Goal: Task Accomplishment & Management: Complete application form

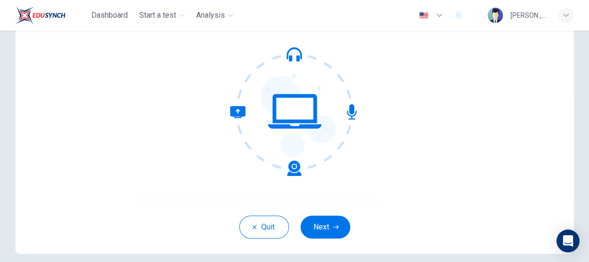
scroll to position [92, 0]
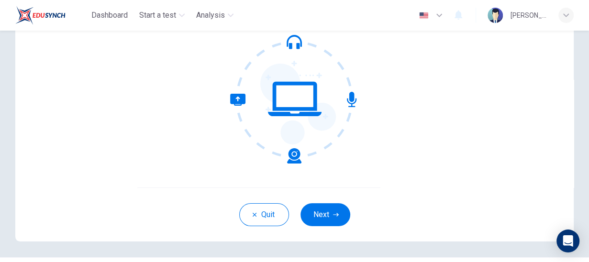
click at [313, 120] on icon at bounding box center [298, 104] width 76 height 81
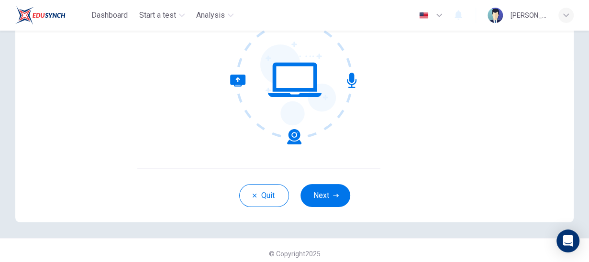
scroll to position [0, 0]
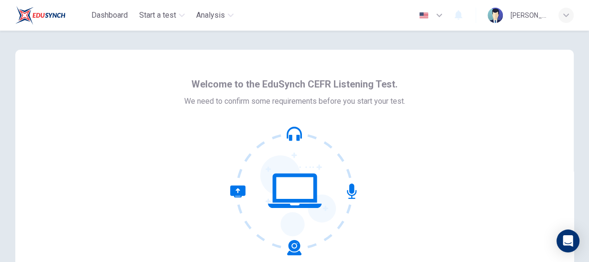
click at [288, 162] on icon at bounding box center [298, 196] width 76 height 81
click at [291, 182] on icon at bounding box center [294, 190] width 129 height 129
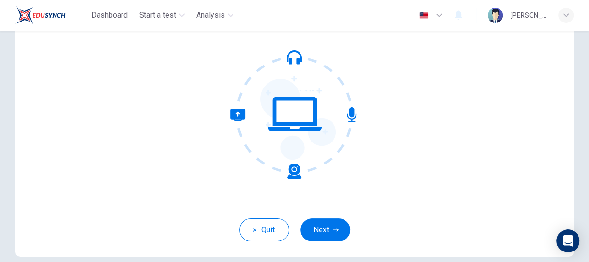
scroll to position [118, 0]
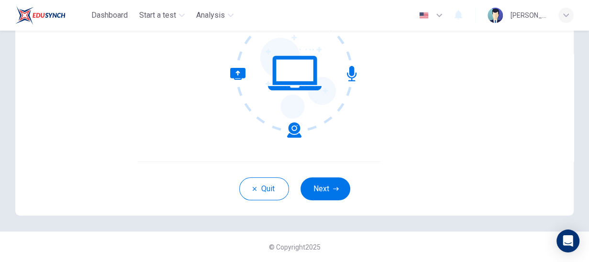
click at [293, 137] on icon at bounding box center [265, 103] width 71 height 70
click at [303, 131] on icon at bounding box center [294, 73] width 129 height 129
click at [335, 182] on button "Next" at bounding box center [326, 189] width 50 height 23
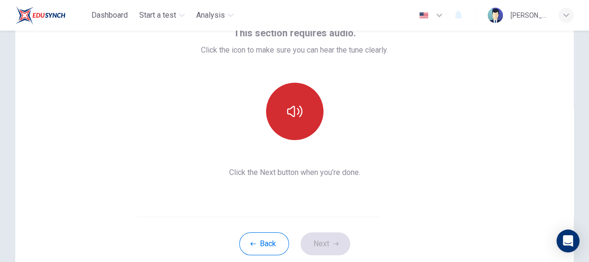
scroll to position [56, 0]
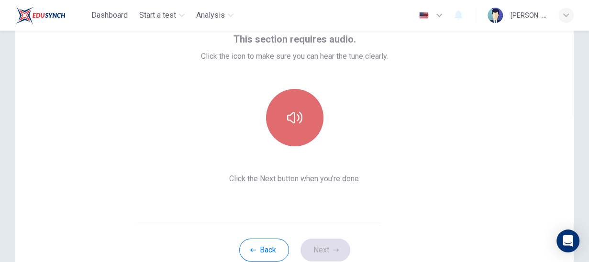
click at [279, 115] on button "button" at bounding box center [294, 117] width 57 height 57
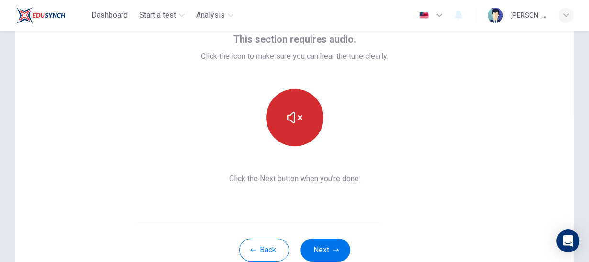
click at [297, 123] on icon "button" at bounding box center [294, 117] width 15 height 15
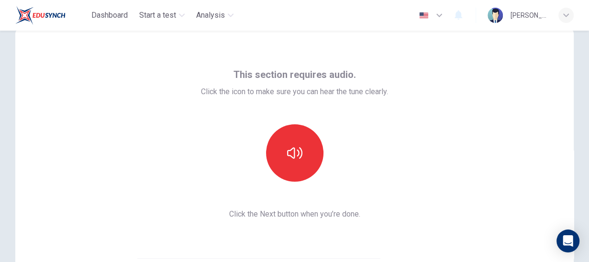
scroll to position [61, 0]
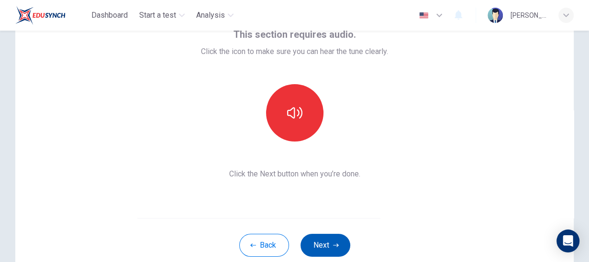
click at [333, 236] on button "Next" at bounding box center [326, 245] width 50 height 23
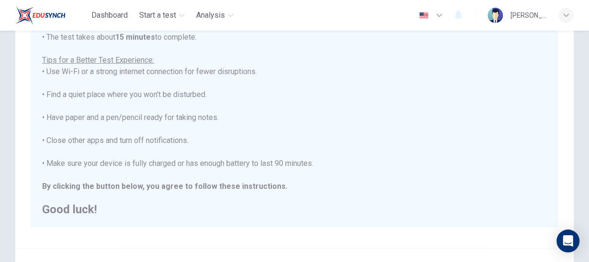
scroll to position [239, 0]
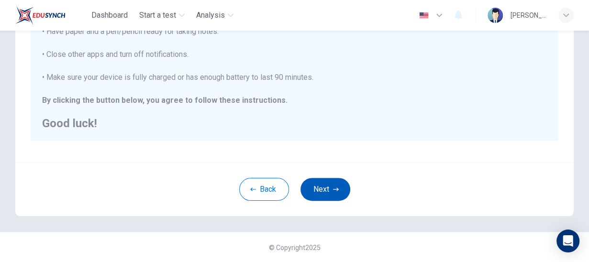
click at [325, 191] on button "Next" at bounding box center [326, 189] width 50 height 23
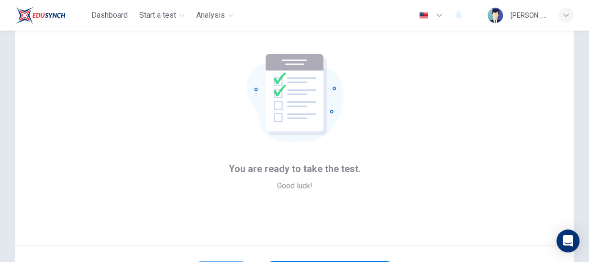
scroll to position [118, 0]
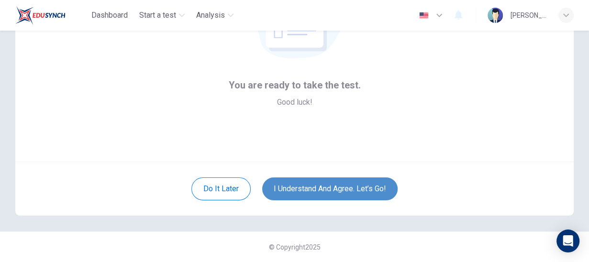
click at [324, 188] on button "I understand and agree. Let’s go!" at bounding box center [329, 189] width 135 height 23
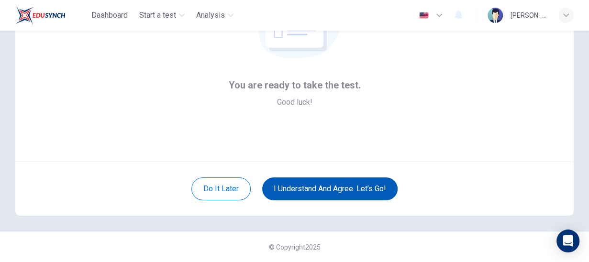
click at [329, 190] on button "I understand and agree. Let’s go!" at bounding box center [329, 189] width 135 height 23
click at [330, 190] on button "I understand and agree. Let’s go!" at bounding box center [329, 189] width 135 height 23
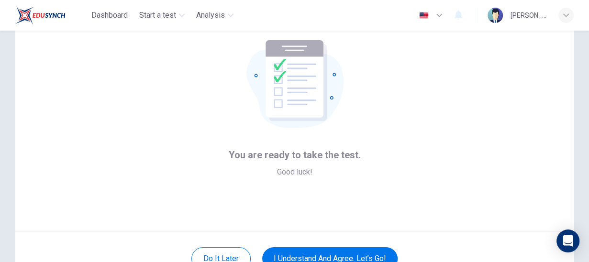
scroll to position [0, 0]
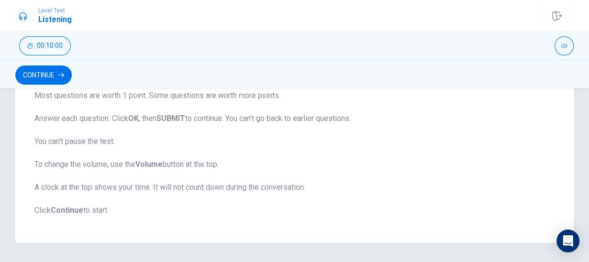
scroll to position [250, 0]
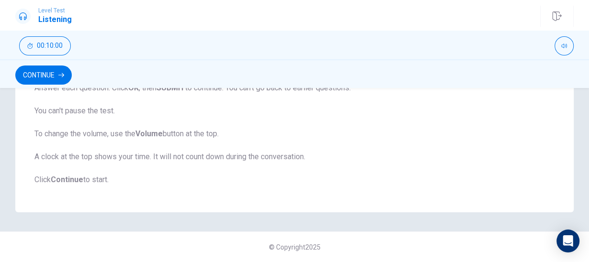
click at [65, 78] on button "Continue" at bounding box center [43, 75] width 56 height 19
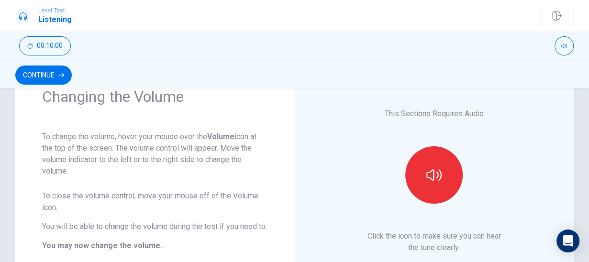
scroll to position [86, 0]
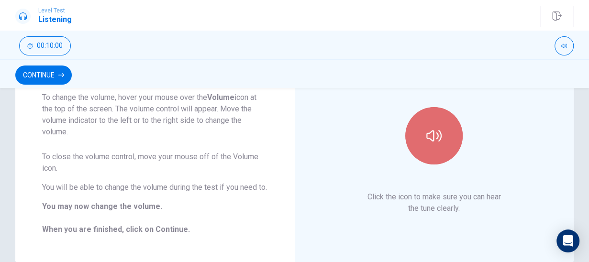
click at [440, 160] on button "button" at bounding box center [433, 135] width 57 height 57
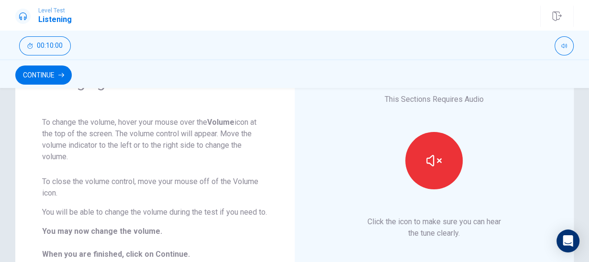
scroll to position [56, 0]
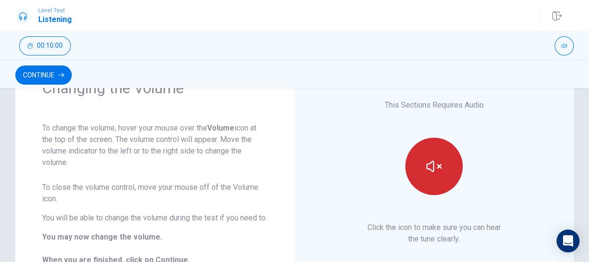
click at [430, 167] on icon "button" at bounding box center [433, 166] width 15 height 15
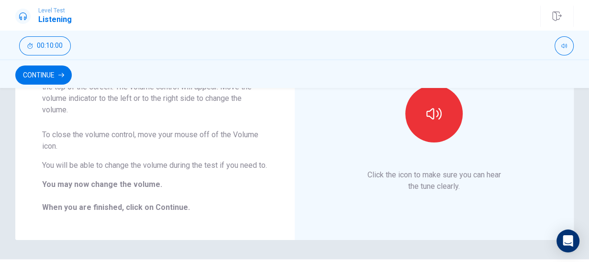
scroll to position [123, 0]
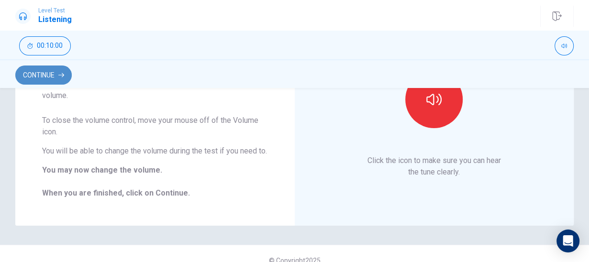
click at [42, 75] on button "Continue" at bounding box center [43, 75] width 56 height 19
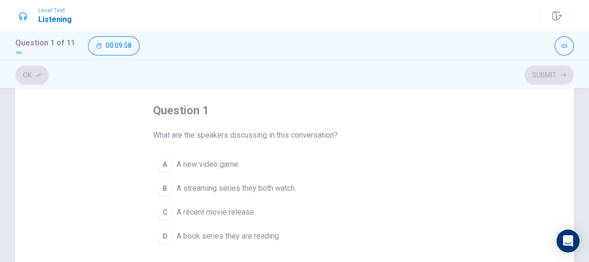
scroll to position [61, 0]
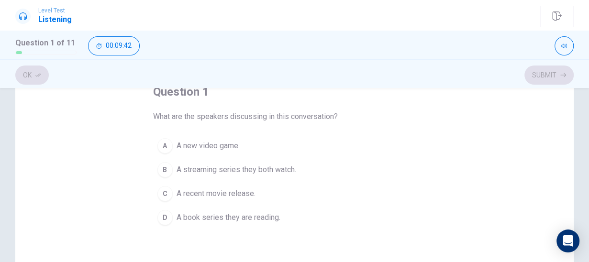
click at [167, 172] on div "B" at bounding box center [164, 169] width 15 height 15
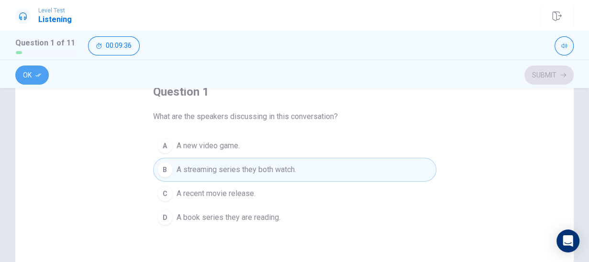
click at [40, 78] on button "Ok" at bounding box center [32, 75] width 34 height 19
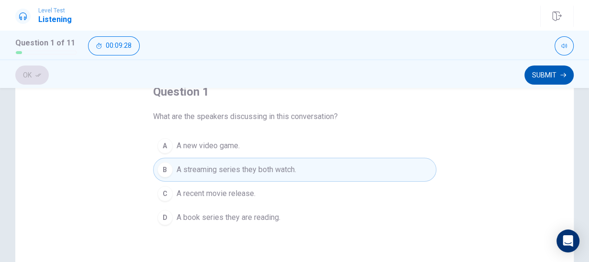
click at [536, 77] on button "Submit" at bounding box center [549, 75] width 49 height 19
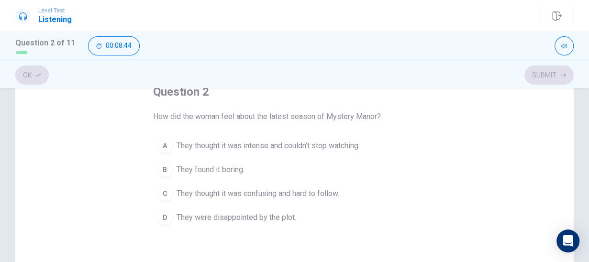
click at [168, 221] on div "D" at bounding box center [164, 217] width 15 height 15
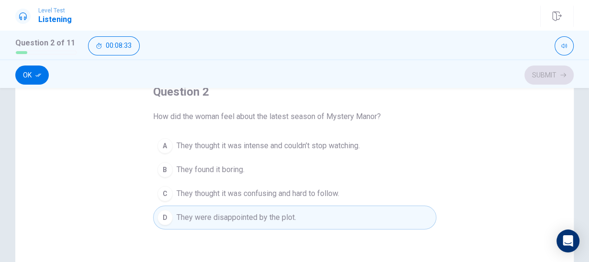
click at [29, 82] on button "Ok" at bounding box center [32, 75] width 34 height 19
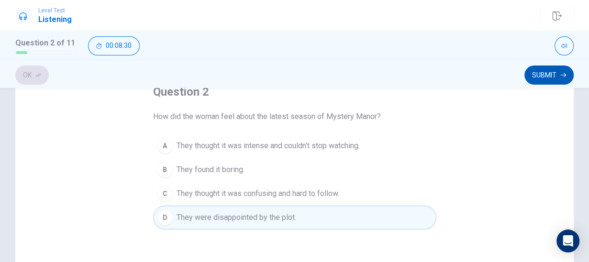
click at [543, 78] on button "Submit" at bounding box center [549, 75] width 49 height 19
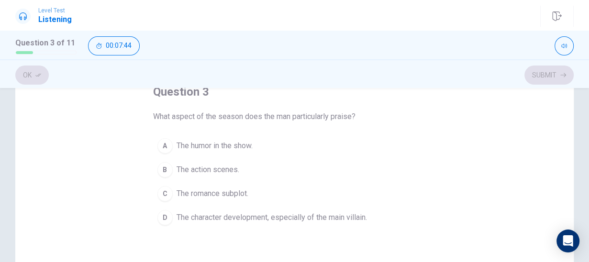
click at [190, 167] on span "The action scenes." at bounding box center [208, 169] width 63 height 11
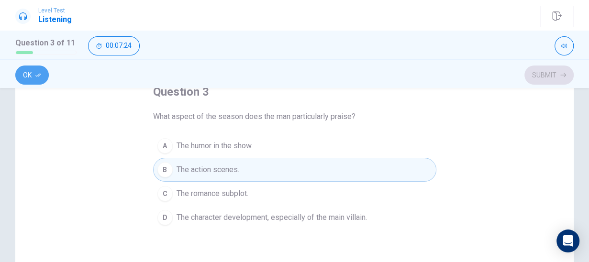
click at [37, 75] on icon "button" at bounding box center [38, 75] width 6 height 6
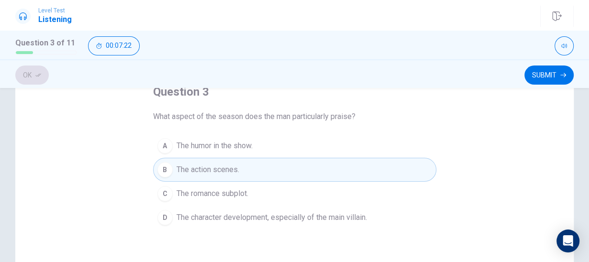
click at [537, 79] on button "Submit" at bounding box center [549, 75] width 49 height 19
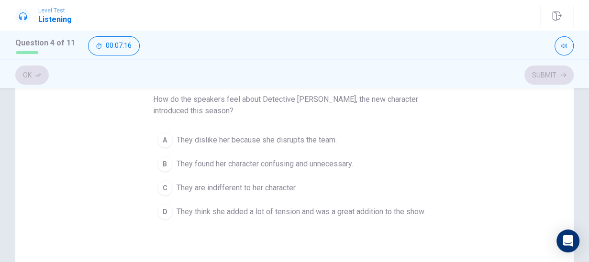
scroll to position [92, 0]
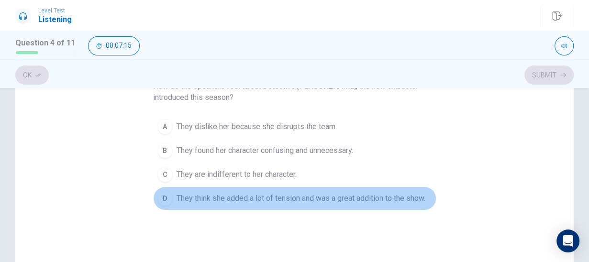
click at [175, 202] on button "D They think she added a lot of tension and was a great addition to the show." at bounding box center [294, 199] width 283 height 24
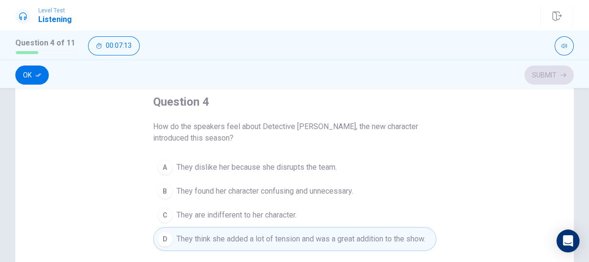
scroll to position [61, 0]
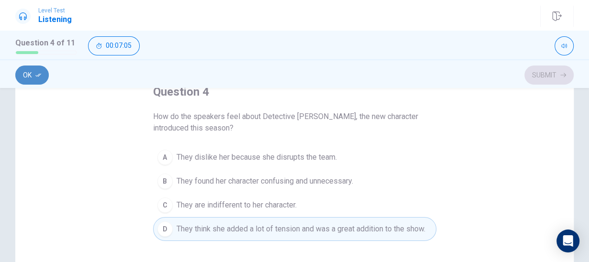
click at [43, 79] on button "Ok" at bounding box center [32, 75] width 34 height 19
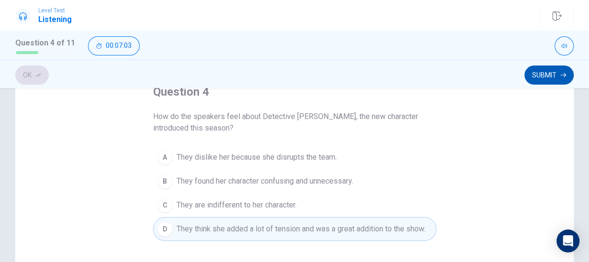
click at [541, 76] on button "Submit" at bounding box center [549, 75] width 49 height 19
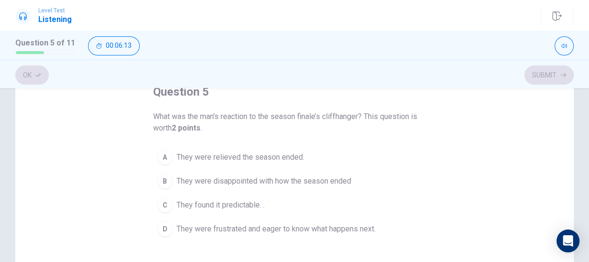
click at [193, 231] on span "They were frustrated and eager to know what happens next." at bounding box center [276, 229] width 199 height 11
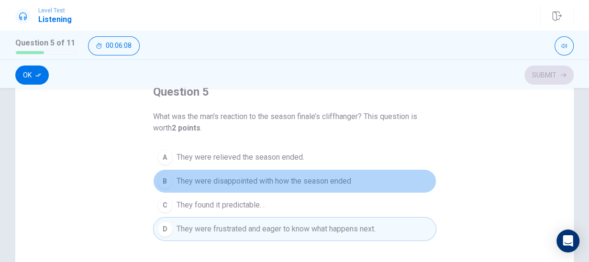
click at [247, 183] on span "They were disappointed with how the season ended" at bounding box center [264, 181] width 175 height 11
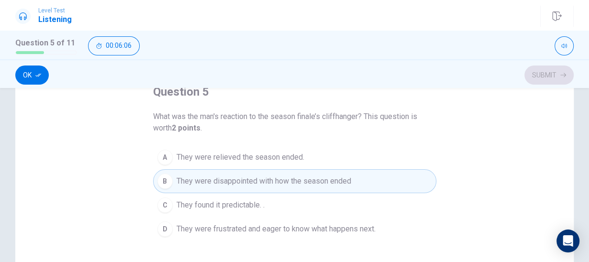
click at [33, 78] on button "Ok" at bounding box center [32, 75] width 34 height 19
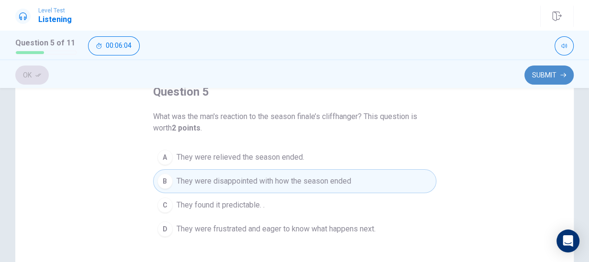
click at [552, 72] on button "Submit" at bounding box center [549, 75] width 49 height 19
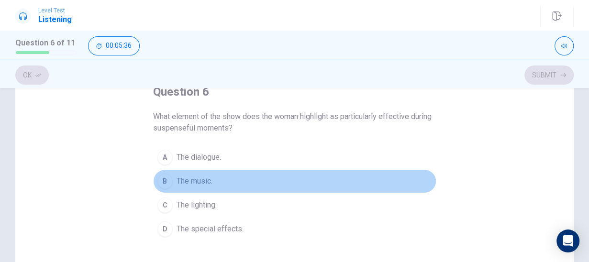
click at [167, 184] on div "B" at bounding box center [164, 181] width 15 height 15
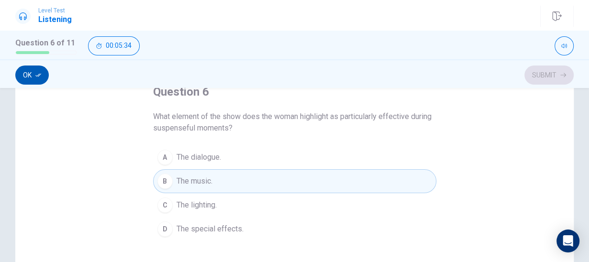
click at [40, 83] on button "Ok" at bounding box center [32, 75] width 34 height 19
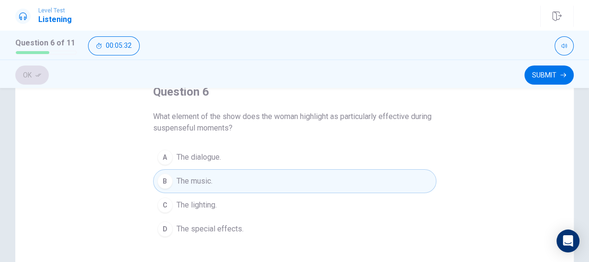
click at [551, 83] on button "Submit" at bounding box center [549, 75] width 49 height 19
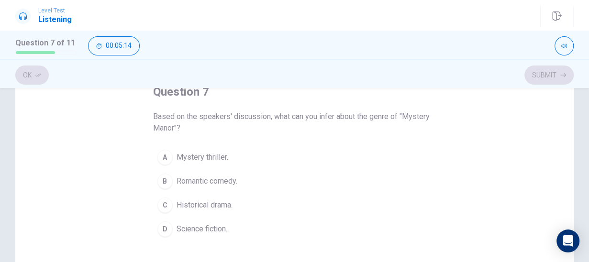
click at [177, 160] on span "Mystery thriller." at bounding box center [203, 157] width 52 height 11
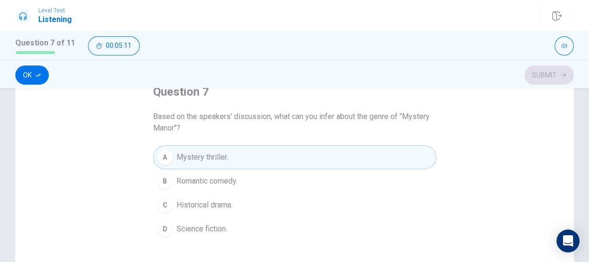
click at [40, 79] on button "Ok" at bounding box center [32, 75] width 34 height 19
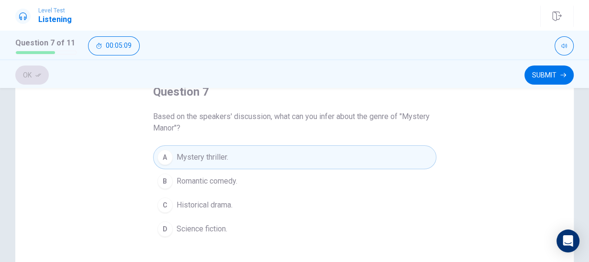
drag, startPoint x: 535, startPoint y: 74, endPoint x: 543, endPoint y: 75, distance: 7.7
click at [542, 74] on button "Submit" at bounding box center [549, 75] width 49 height 19
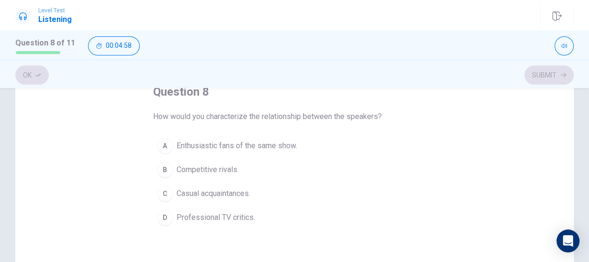
click at [207, 151] on span "Enthusiastic fans of the same show." at bounding box center [237, 145] width 121 height 11
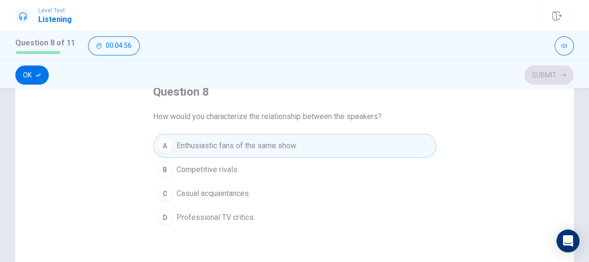
click at [23, 71] on button "Ok" at bounding box center [32, 75] width 34 height 19
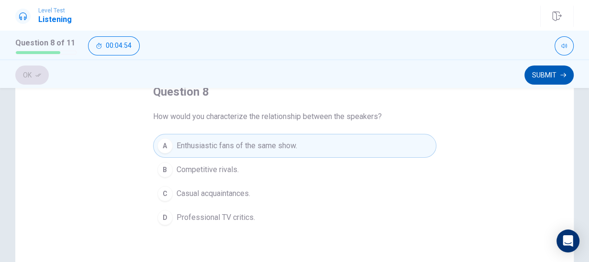
click at [546, 78] on button "Submit" at bounding box center [549, 75] width 49 height 19
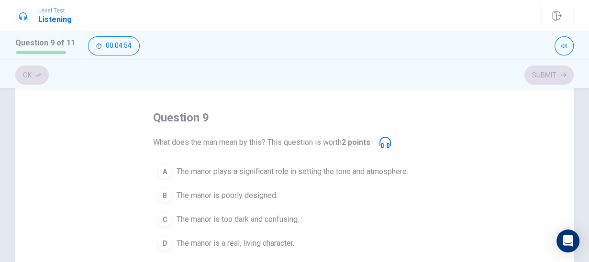
scroll to position [44, 0]
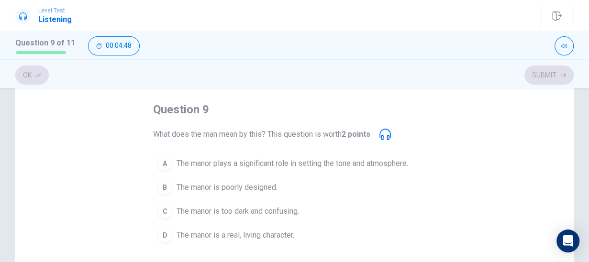
click at [224, 163] on span "The manor plays a significant role in setting the tone and atmosphere." at bounding box center [293, 163] width 232 height 11
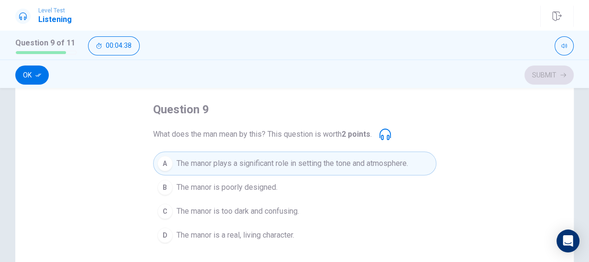
click at [34, 79] on button "Ok" at bounding box center [32, 75] width 34 height 19
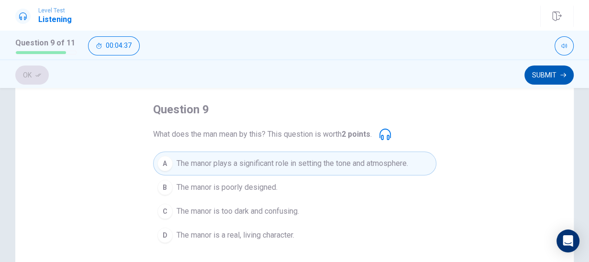
click at [544, 78] on button "Submit" at bounding box center [549, 75] width 49 height 19
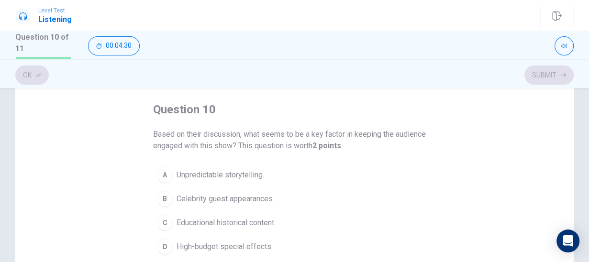
click at [190, 170] on span "Unpredictable storytelling." at bounding box center [221, 174] width 88 height 11
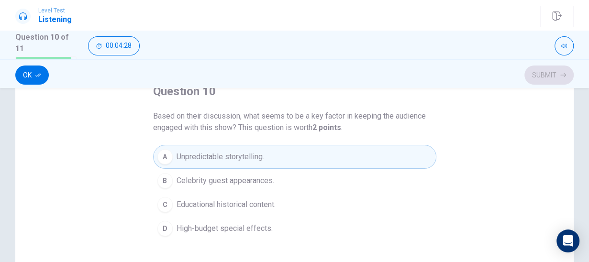
scroll to position [74, 0]
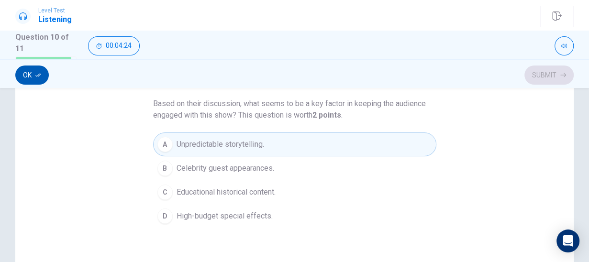
click at [44, 79] on button "Ok" at bounding box center [32, 75] width 34 height 19
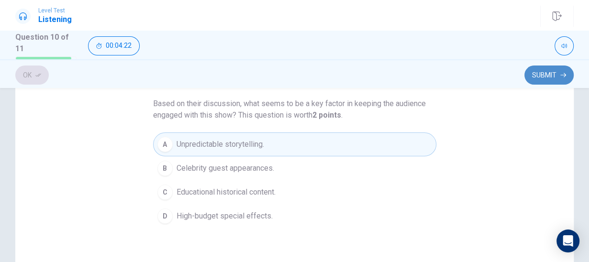
click at [549, 80] on button "Submit" at bounding box center [549, 75] width 49 height 19
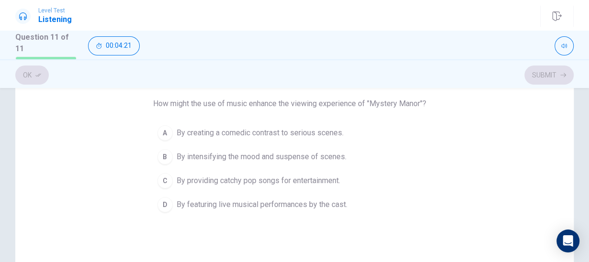
scroll to position [44, 0]
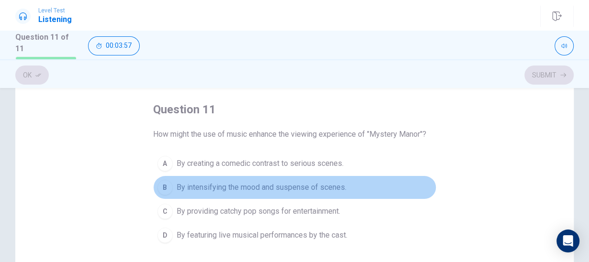
click at [247, 190] on span "By intensifying the mood and suspense of scenes." at bounding box center [262, 187] width 170 height 11
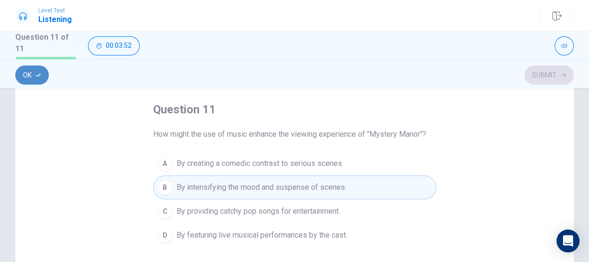
click at [34, 80] on button "Ok" at bounding box center [32, 75] width 34 height 19
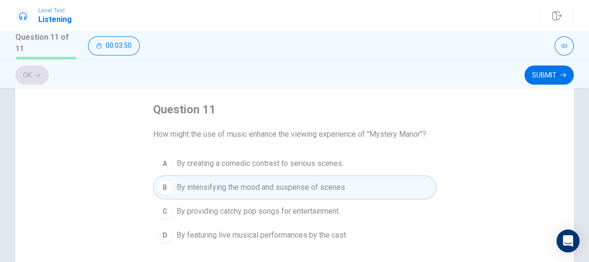
click at [533, 76] on button "Submit" at bounding box center [549, 75] width 49 height 19
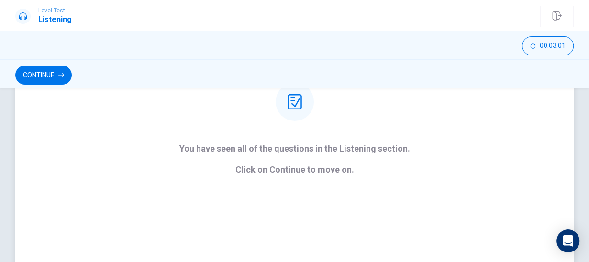
scroll to position [135, 0]
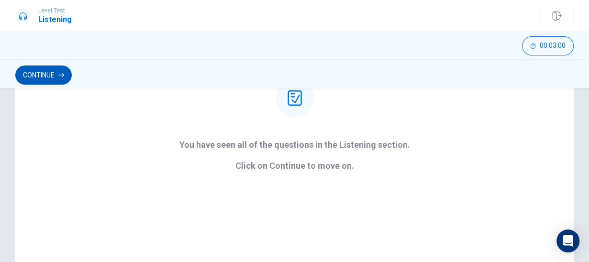
click at [56, 76] on button "Continue" at bounding box center [43, 75] width 56 height 19
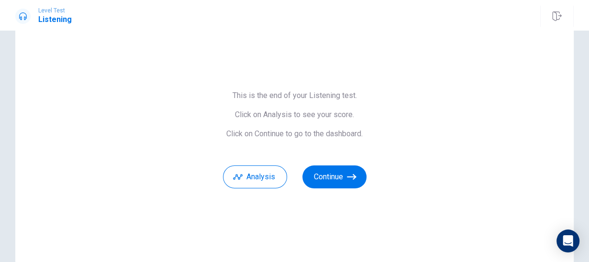
scroll to position [25, 0]
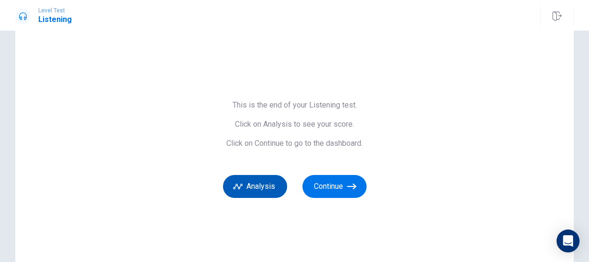
click at [264, 184] on button "Analysis" at bounding box center [255, 186] width 64 height 23
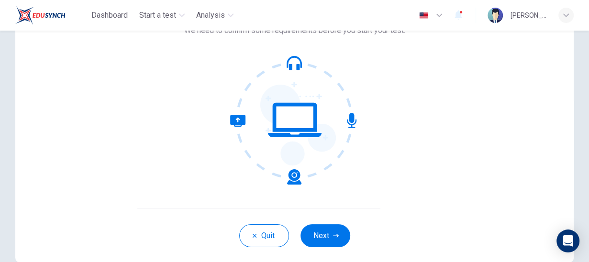
scroll to position [61, 0]
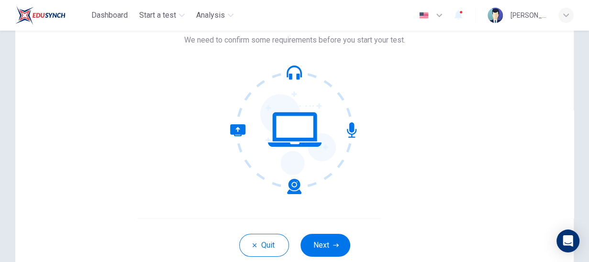
click at [326, 243] on button "Next" at bounding box center [326, 245] width 50 height 23
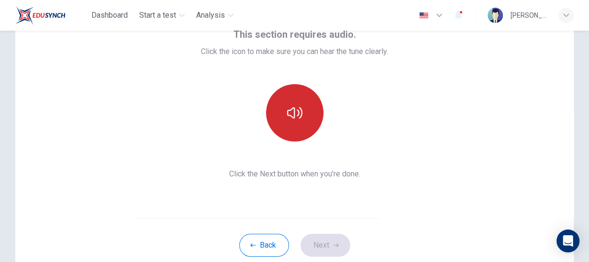
click at [304, 136] on button "button" at bounding box center [294, 112] width 57 height 57
click at [303, 131] on button "button" at bounding box center [294, 112] width 57 height 57
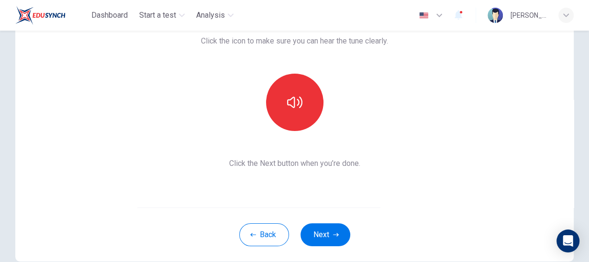
scroll to position [92, 0]
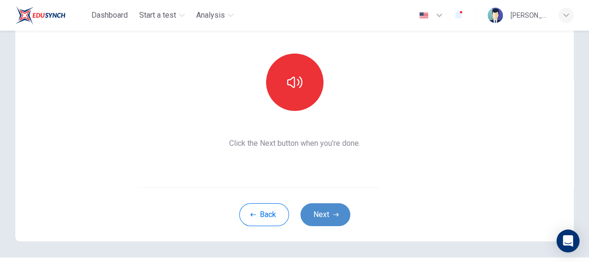
click at [323, 216] on button "Next" at bounding box center [326, 214] width 50 height 23
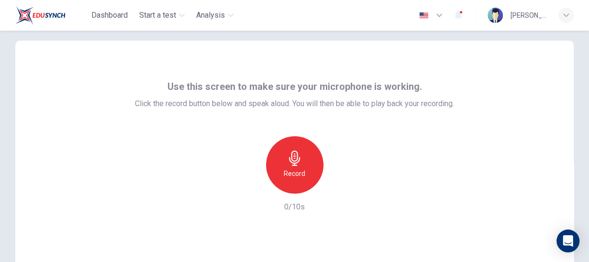
scroll to position [0, 0]
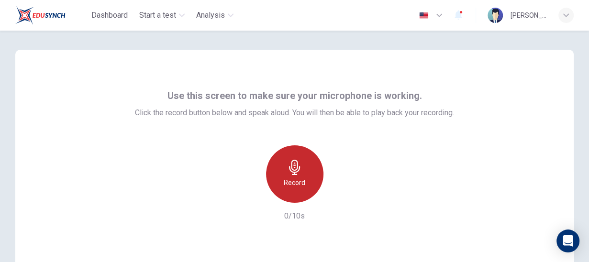
click at [294, 176] on div "Record" at bounding box center [294, 174] width 57 height 57
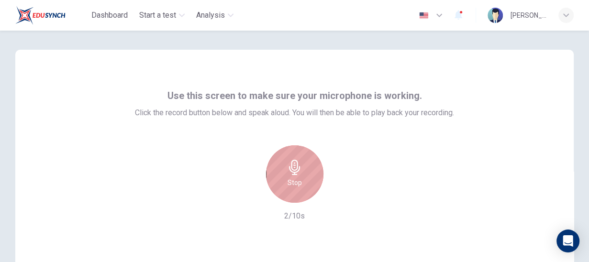
click at [296, 173] on icon "button" at bounding box center [294, 167] width 15 height 15
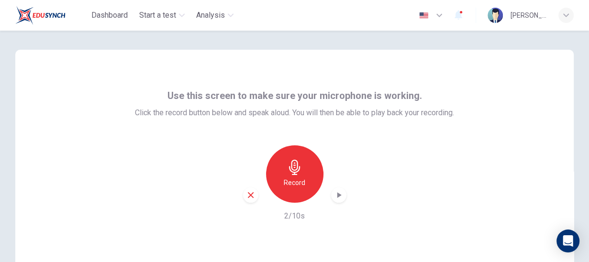
click at [340, 197] on icon "button" at bounding box center [339, 195] width 10 height 10
click at [238, 198] on div "Record 2/10s" at bounding box center [294, 184] width 319 height 77
click at [252, 197] on icon "button" at bounding box center [251, 195] width 9 height 9
click at [294, 179] on h6 "Record" at bounding box center [295, 182] width 22 height 11
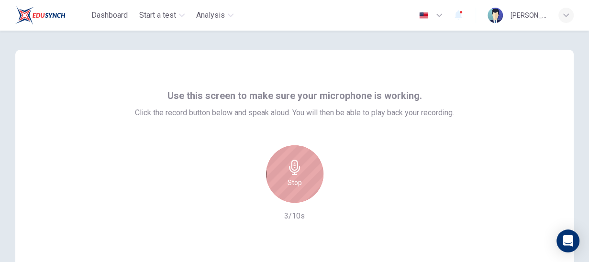
click at [295, 187] on h6 "Stop" at bounding box center [295, 182] width 14 height 11
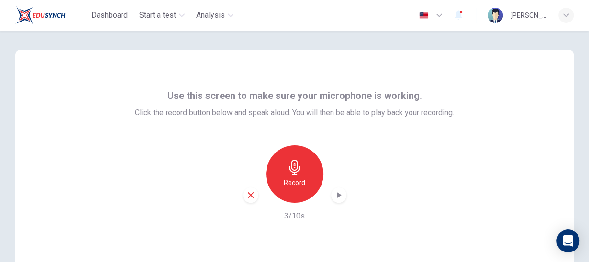
click at [334, 193] on icon "button" at bounding box center [339, 195] width 10 height 10
click at [336, 195] on icon "button" at bounding box center [339, 195] width 10 height 10
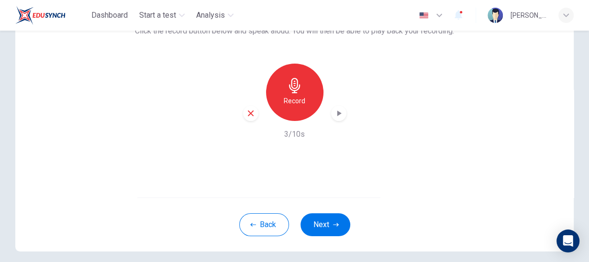
scroll to position [92, 0]
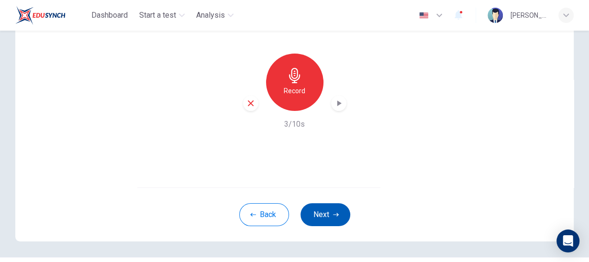
click at [330, 209] on button "Next" at bounding box center [326, 214] width 50 height 23
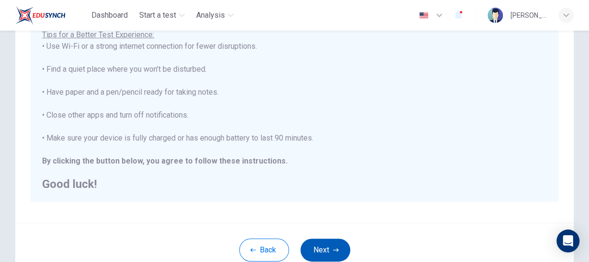
scroll to position [239, 0]
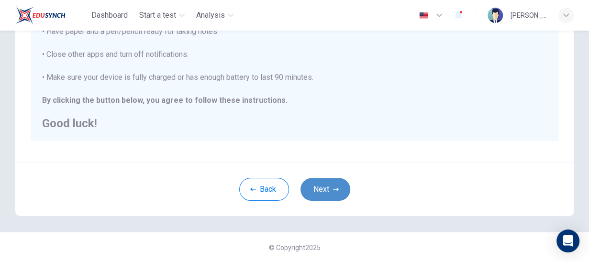
click at [317, 192] on button "Next" at bounding box center [326, 189] width 50 height 23
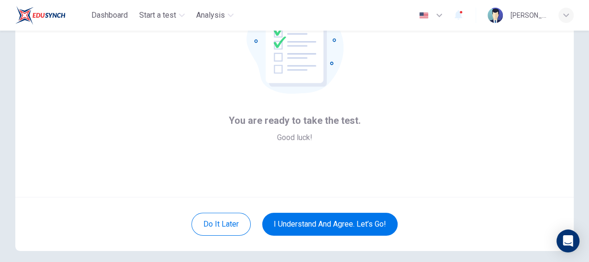
scroll to position [92, 0]
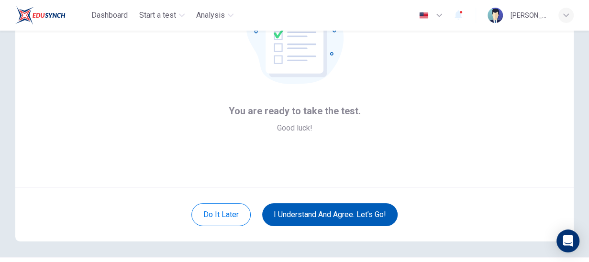
click at [339, 217] on button "I understand and agree. Let’s go!" at bounding box center [329, 214] width 135 height 23
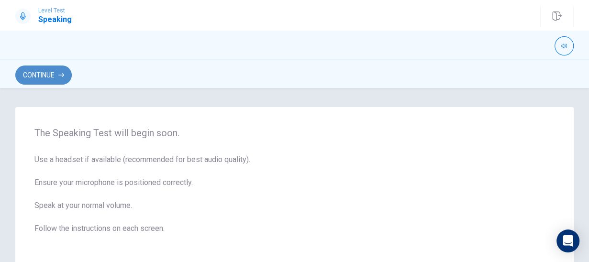
click at [50, 78] on button "Continue" at bounding box center [43, 75] width 56 height 19
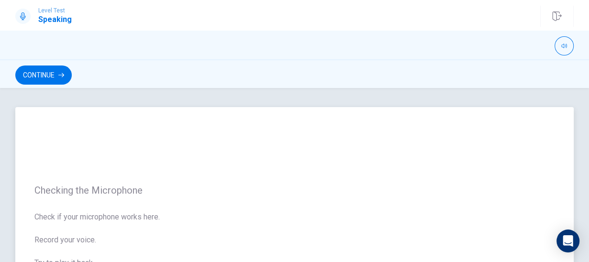
scroll to position [258, 0]
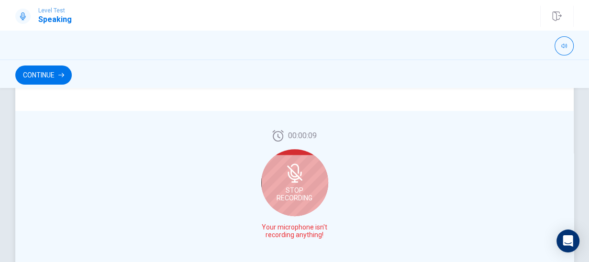
click at [282, 194] on span "Stop Recording" at bounding box center [295, 194] width 36 height 15
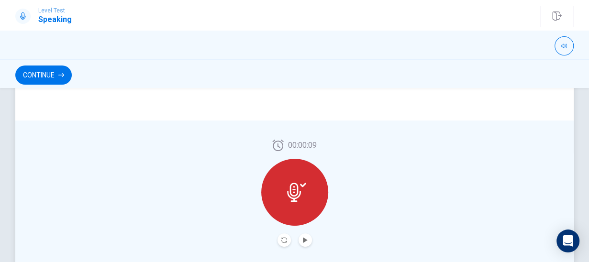
click at [286, 201] on div at bounding box center [294, 192] width 67 height 67
click at [283, 238] on icon "Record Again" at bounding box center [284, 240] width 6 height 6
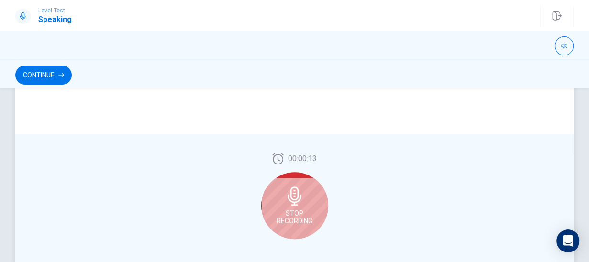
scroll to position [312, 0]
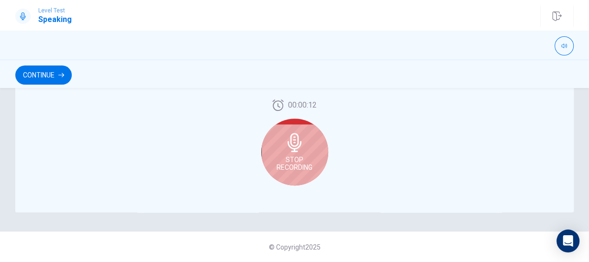
click at [284, 169] on span "Stop Recording" at bounding box center [295, 163] width 36 height 15
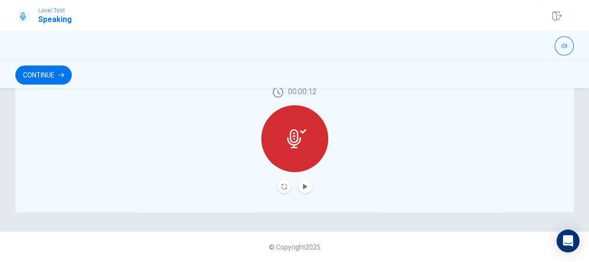
scroll to position [299, 0]
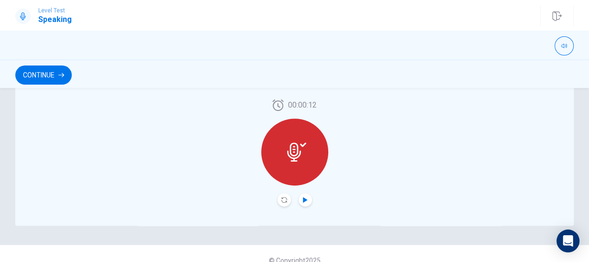
click at [305, 200] on icon "Play Audio" at bounding box center [305, 200] width 4 height 6
click at [280, 201] on button "Record Again" at bounding box center [284, 199] width 13 height 13
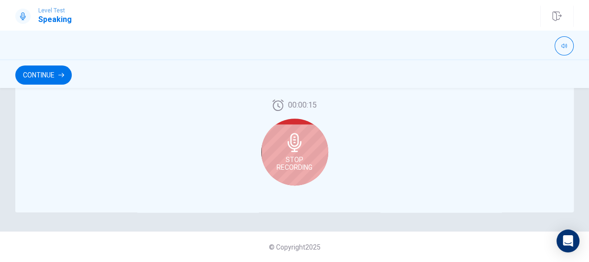
click at [307, 162] on span "Stop Recording" at bounding box center [295, 163] width 36 height 15
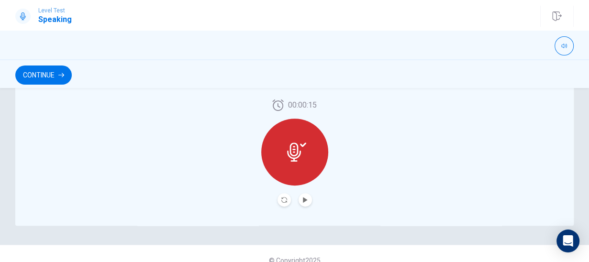
click at [280, 206] on div at bounding box center [295, 199] width 34 height 13
click at [284, 201] on icon "Record Again" at bounding box center [284, 200] width 6 height 6
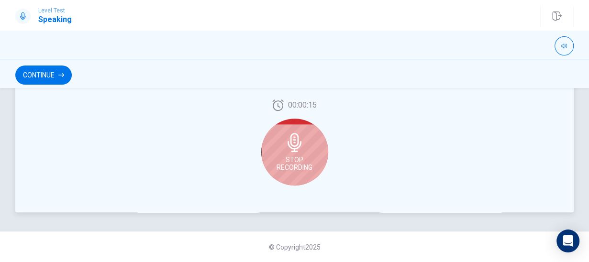
click at [309, 156] on span "Stop Recording" at bounding box center [295, 163] width 36 height 15
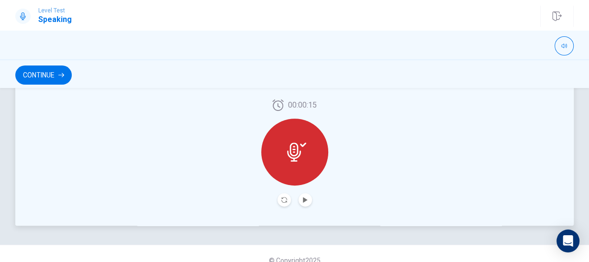
click at [296, 172] on div at bounding box center [294, 152] width 67 height 67
click at [301, 149] on icon at bounding box center [296, 152] width 19 height 19
click at [285, 200] on icon "Record Again" at bounding box center [284, 200] width 6 height 6
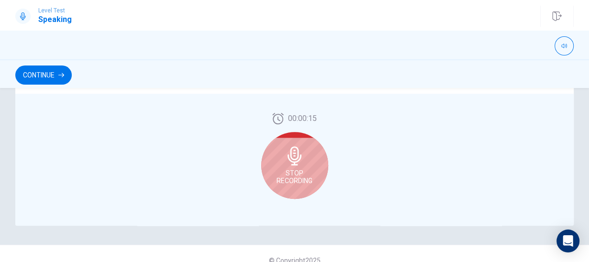
scroll to position [312, 0]
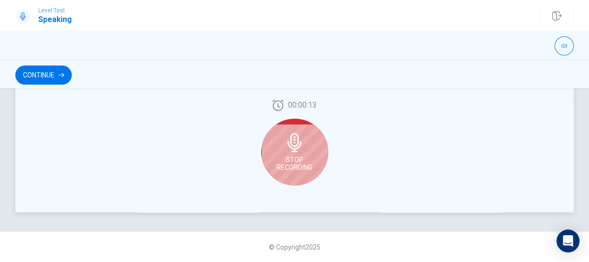
click at [292, 158] on span "Stop Recording" at bounding box center [295, 163] width 36 height 15
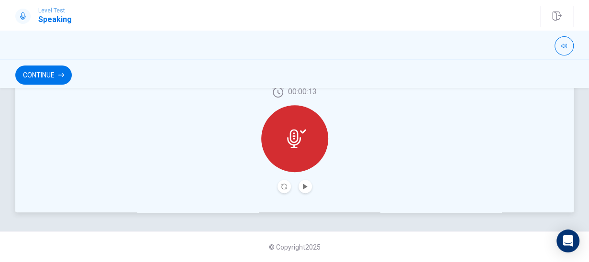
scroll to position [299, 0]
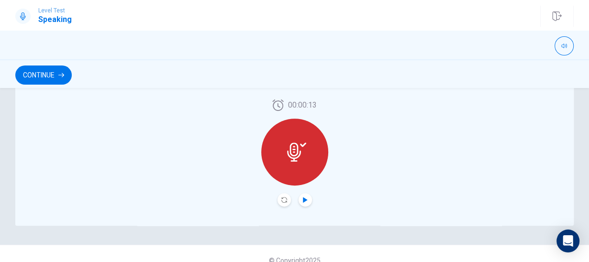
click at [305, 199] on icon "Play Audio" at bounding box center [305, 200] width 4 height 6
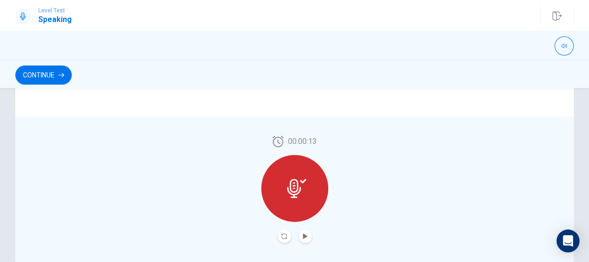
scroll to position [312, 0]
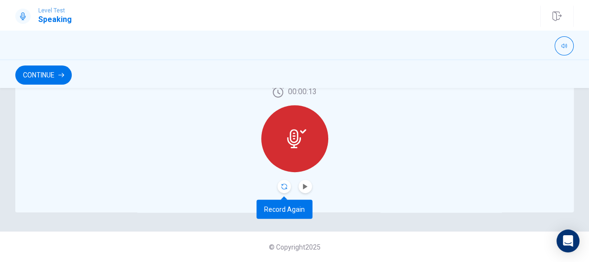
click at [286, 187] on icon "Record Again" at bounding box center [284, 187] width 6 height 6
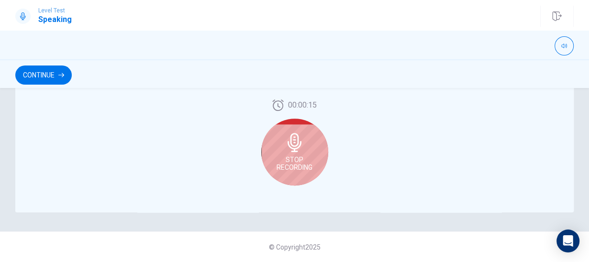
click at [303, 168] on span "Stop Recording" at bounding box center [295, 163] width 36 height 15
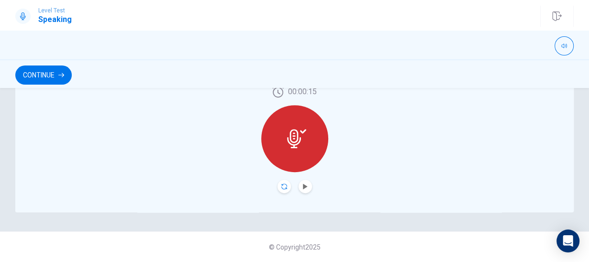
click at [284, 188] on icon "Record Again" at bounding box center [284, 187] width 6 height 6
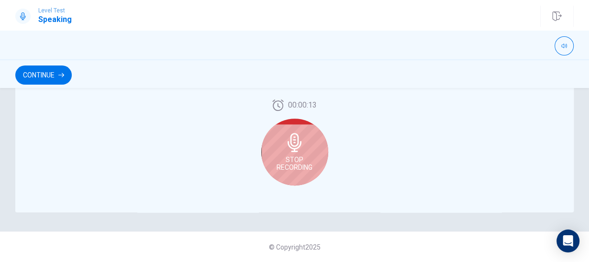
click at [296, 169] on span "Stop Recording" at bounding box center [295, 163] width 36 height 15
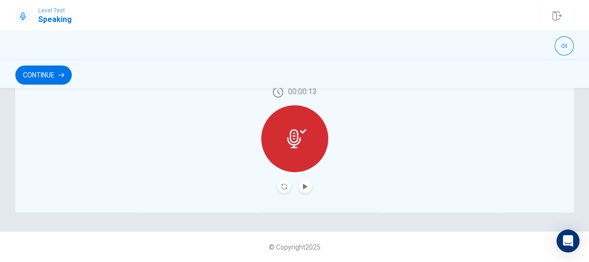
click at [310, 187] on button "Play Audio" at bounding box center [305, 186] width 13 height 13
click at [307, 190] on button "Play Audio" at bounding box center [305, 186] width 13 height 13
click at [308, 184] on button "Play Audio" at bounding box center [305, 186] width 13 height 13
click at [280, 187] on button "Record Again" at bounding box center [284, 186] width 13 height 13
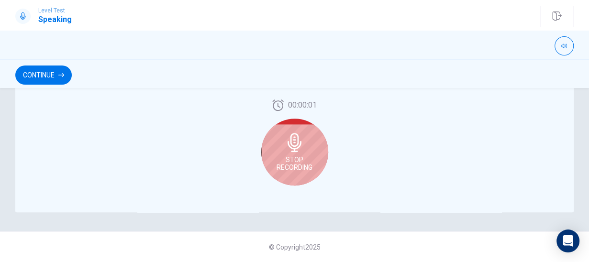
click at [286, 164] on span "Stop Recording" at bounding box center [295, 163] width 36 height 15
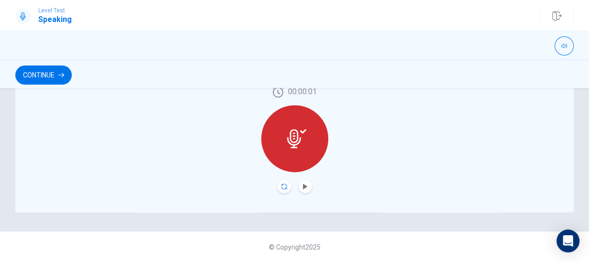
click at [283, 186] on icon "Record Again" at bounding box center [284, 187] width 6 height 6
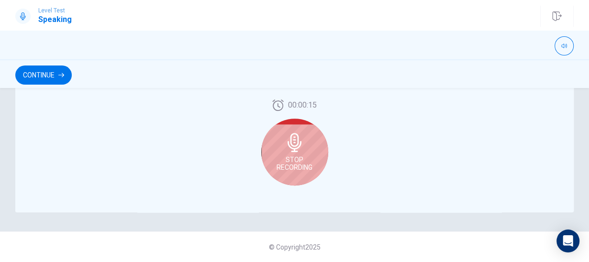
click at [302, 149] on icon at bounding box center [294, 142] width 19 height 19
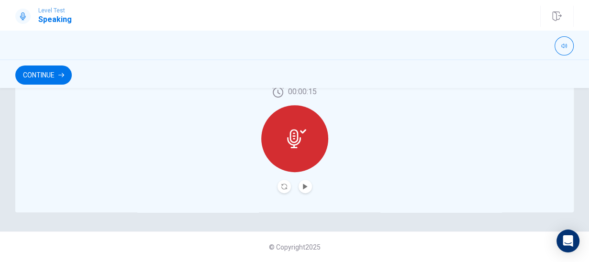
click at [287, 180] on div at bounding box center [295, 186] width 34 height 13
click at [287, 184] on button "Record Again" at bounding box center [284, 186] width 13 height 13
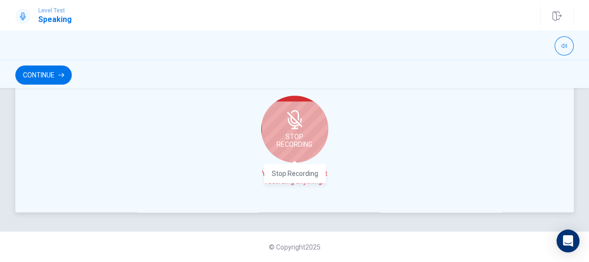
scroll to position [303, 0]
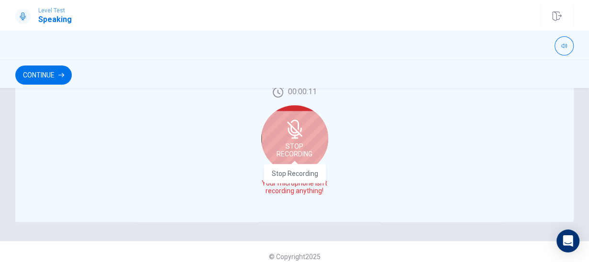
click at [291, 164] on span at bounding box center [294, 161] width 7 height 5
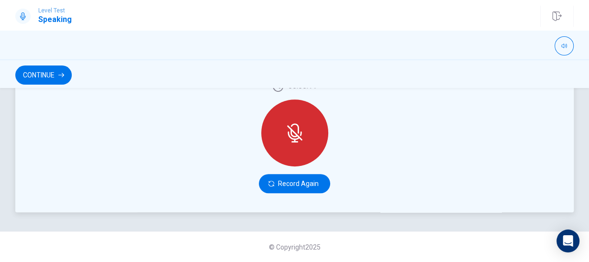
scroll to position [306, 0]
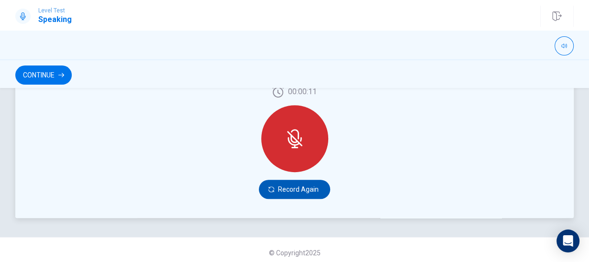
click at [300, 190] on button "Record Again" at bounding box center [294, 189] width 71 height 19
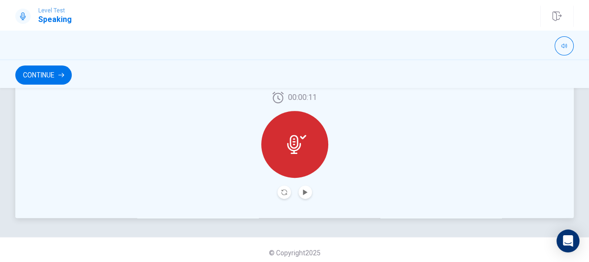
scroll to position [312, 0]
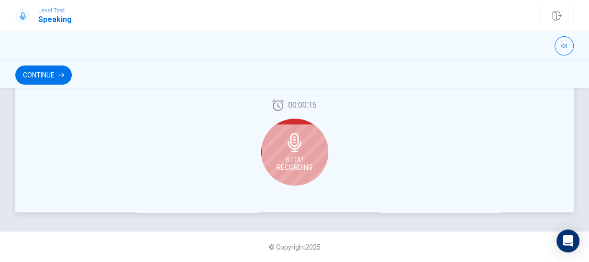
click at [290, 153] on div "Stop Recording" at bounding box center [294, 152] width 67 height 67
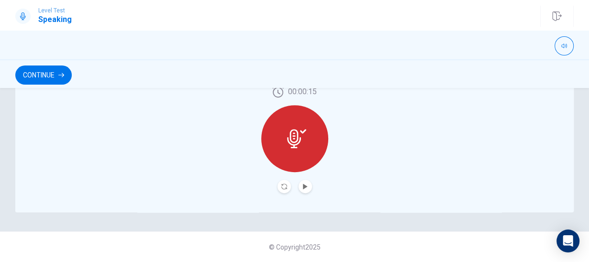
click at [279, 183] on button "Record Again" at bounding box center [284, 186] width 13 height 13
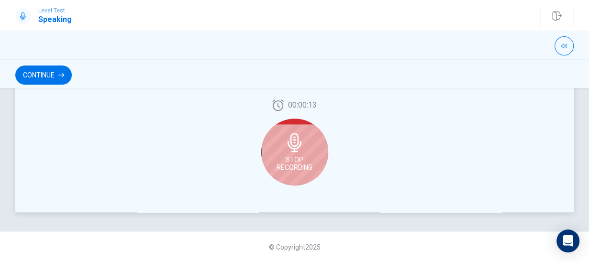
click at [290, 175] on div "Stop Recording" at bounding box center [294, 152] width 67 height 67
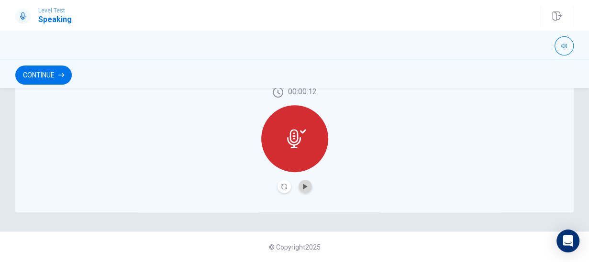
click at [308, 188] on button "Play Audio" at bounding box center [305, 186] width 13 height 13
click at [307, 187] on icon "Play Audio" at bounding box center [305, 187] width 4 height 6
click at [282, 184] on icon "Record Again" at bounding box center [284, 187] width 6 height 6
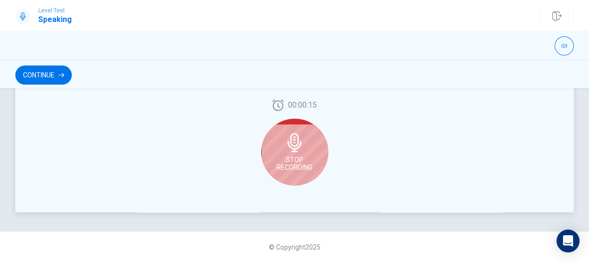
click at [285, 159] on span "Stop Recording" at bounding box center [295, 163] width 36 height 15
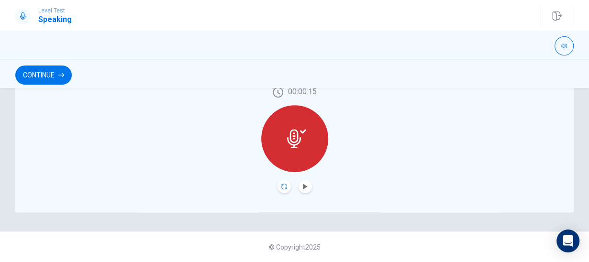
click at [283, 185] on icon "Record Again" at bounding box center [284, 187] width 6 height 6
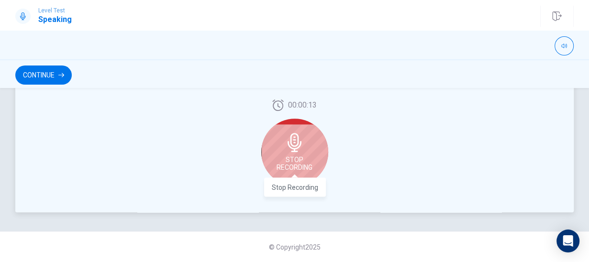
click at [285, 159] on span "Stop Recording" at bounding box center [295, 163] width 36 height 15
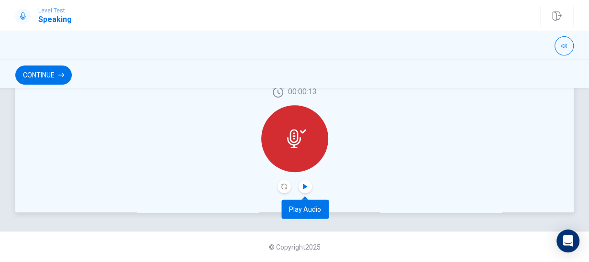
click at [303, 187] on icon "Play Audio" at bounding box center [306, 187] width 6 height 6
click at [305, 186] on icon "Pause Audio" at bounding box center [306, 187] width 6 height 6
click at [305, 186] on icon "Play Audio" at bounding box center [305, 187] width 4 height 6
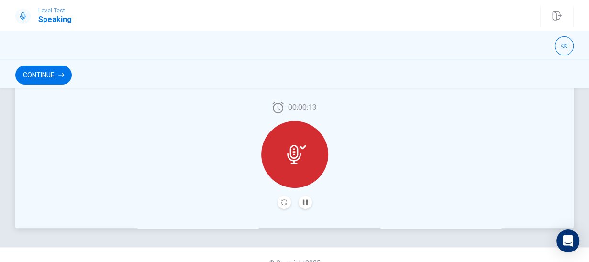
scroll to position [281, 0]
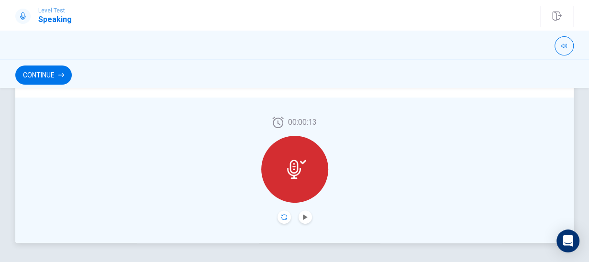
click at [281, 219] on icon "Record Again" at bounding box center [284, 217] width 6 height 6
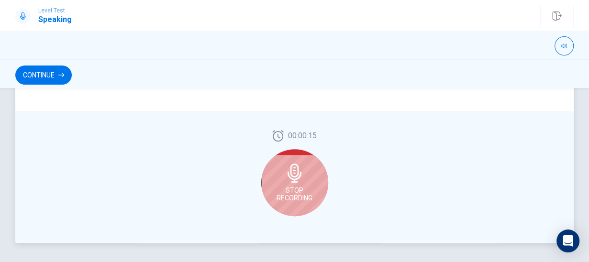
click at [316, 189] on div "Stop Recording" at bounding box center [294, 182] width 67 height 67
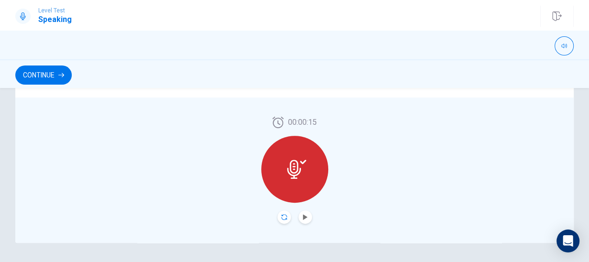
click at [282, 220] on icon "Record Again" at bounding box center [284, 217] width 6 height 6
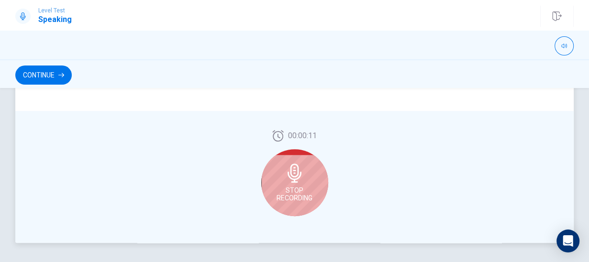
click at [316, 190] on div "Stop Recording" at bounding box center [294, 182] width 67 height 67
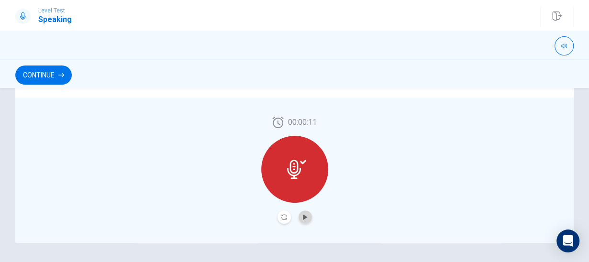
click at [310, 217] on button "Play Audio" at bounding box center [305, 217] width 13 height 13
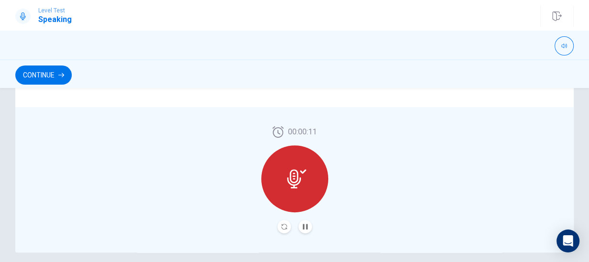
scroll to position [274, 0]
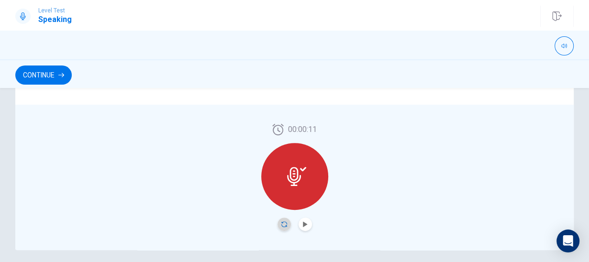
click at [283, 225] on icon "Record Again" at bounding box center [284, 225] width 6 height 6
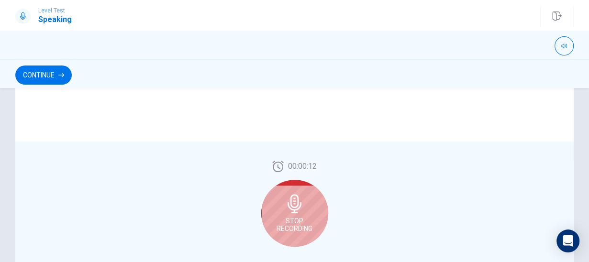
scroll to position [258, 0]
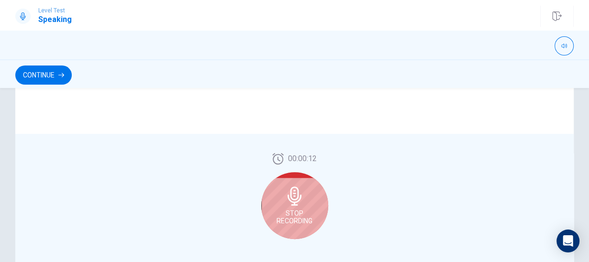
click at [315, 202] on div "Stop Recording" at bounding box center [294, 205] width 67 height 67
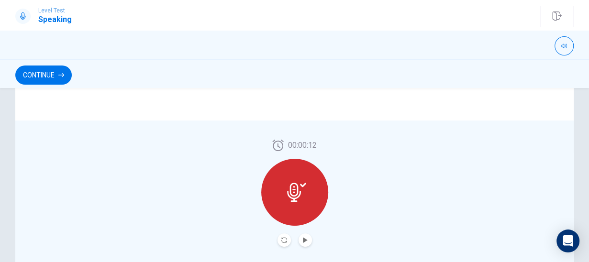
click at [314, 203] on div at bounding box center [294, 192] width 67 height 67
click at [284, 244] on button "Record Again" at bounding box center [284, 240] width 13 height 13
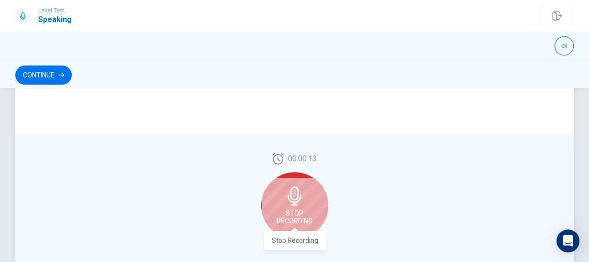
click at [312, 217] on span "Stop Recording" at bounding box center [295, 217] width 36 height 15
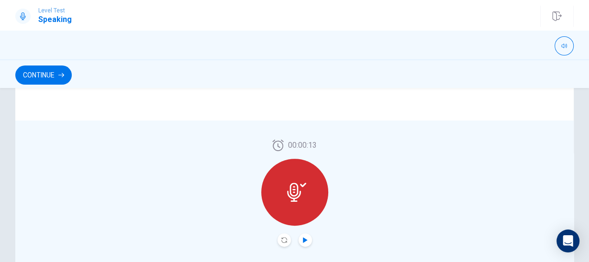
click at [303, 241] on icon "Play Audio" at bounding box center [305, 240] width 4 height 6
click at [301, 243] on button "Play Audio" at bounding box center [305, 240] width 13 height 13
click at [304, 240] on icon "Pause Audio" at bounding box center [305, 240] width 5 height 6
click at [289, 235] on button "Record Again" at bounding box center [284, 240] width 13 height 13
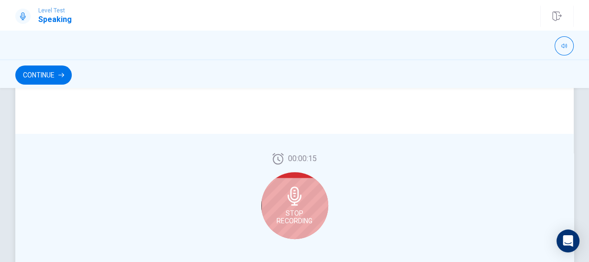
click at [284, 225] on div "Stop Recording" at bounding box center [294, 205] width 67 height 67
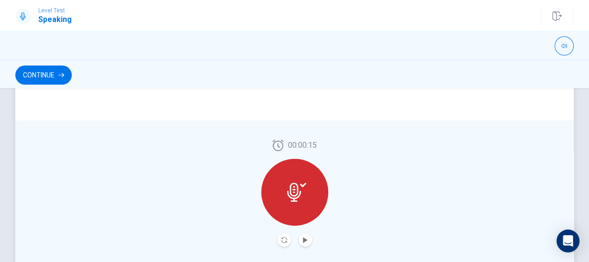
click at [297, 208] on div at bounding box center [294, 192] width 67 height 67
click at [279, 235] on button "Record Again" at bounding box center [284, 240] width 13 height 13
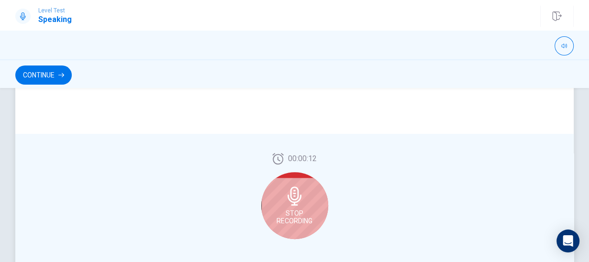
click at [292, 216] on span "Stop Recording" at bounding box center [295, 217] width 36 height 15
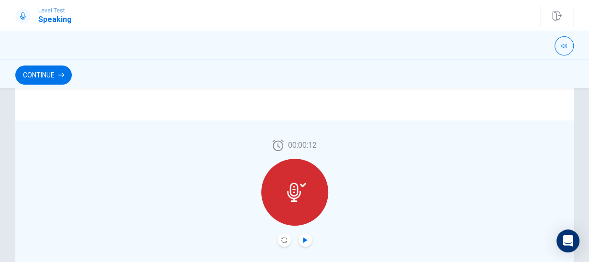
click at [305, 240] on icon "Play Audio" at bounding box center [305, 240] width 4 height 6
click at [306, 236] on button "Play Audio" at bounding box center [305, 240] width 13 height 13
click at [287, 240] on button "Record Again" at bounding box center [284, 240] width 13 height 13
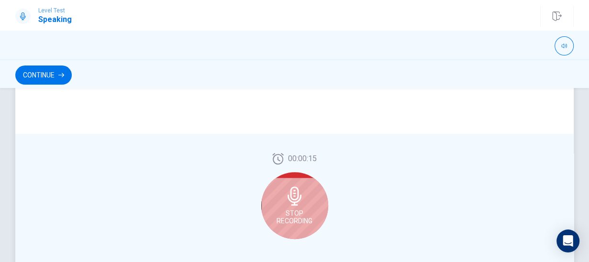
click at [292, 216] on span "Stop Recording" at bounding box center [295, 217] width 36 height 15
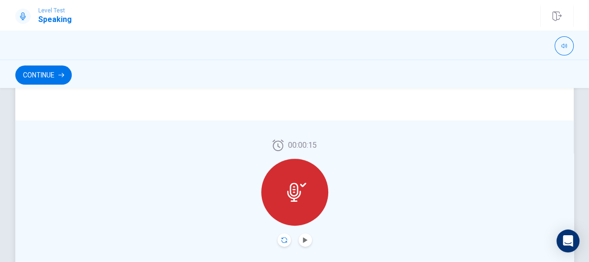
click at [284, 240] on icon "Record Again" at bounding box center [284, 240] width 6 height 6
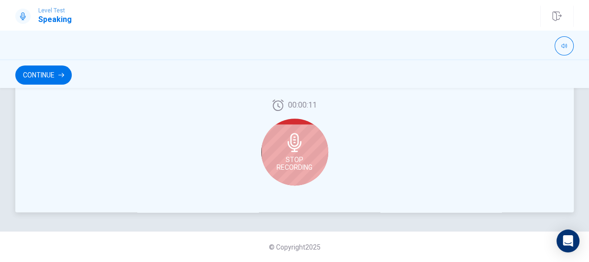
click at [284, 169] on span "Stop Recording" at bounding box center [295, 163] width 36 height 15
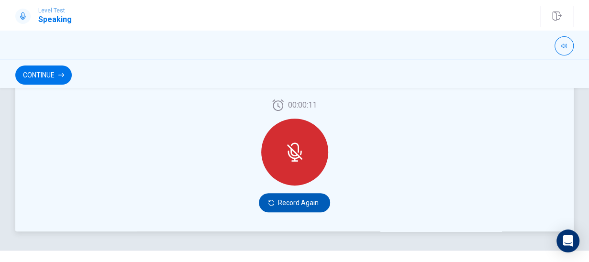
click at [283, 196] on button "Record Again" at bounding box center [294, 202] width 71 height 19
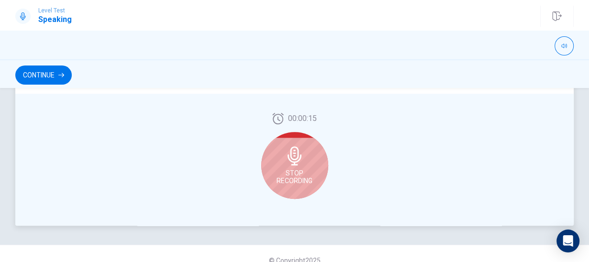
scroll to position [312, 0]
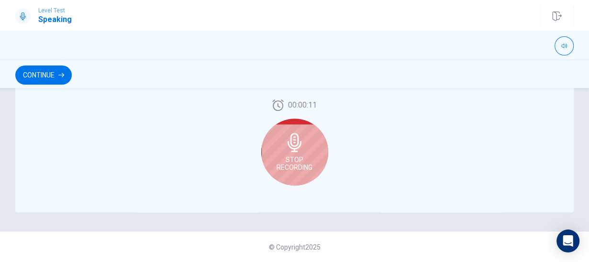
click at [280, 156] on span "Stop Recording" at bounding box center [295, 163] width 36 height 15
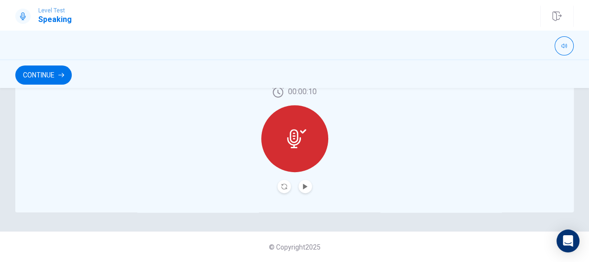
scroll to position [299, 0]
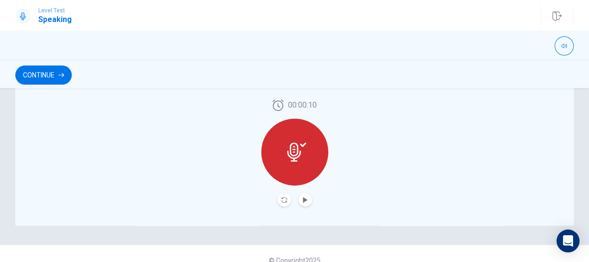
click at [302, 199] on button "Play Audio" at bounding box center [305, 199] width 13 height 13
click at [311, 201] on button "Play Audio" at bounding box center [305, 199] width 13 height 13
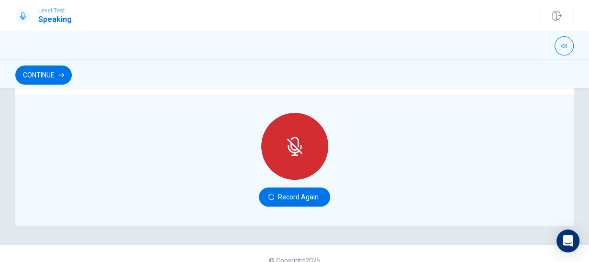
scroll to position [312, 0]
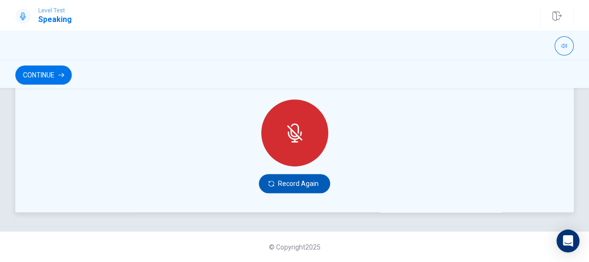
click at [311, 184] on button "Record Again" at bounding box center [294, 183] width 71 height 19
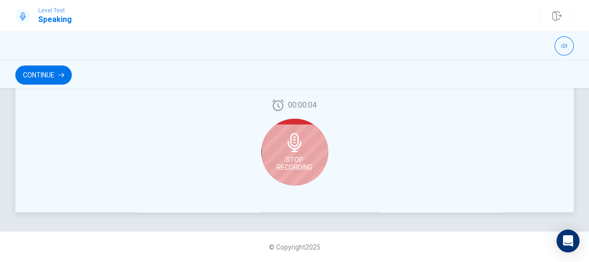
click at [307, 152] on div "Stop Recording" at bounding box center [294, 152] width 67 height 67
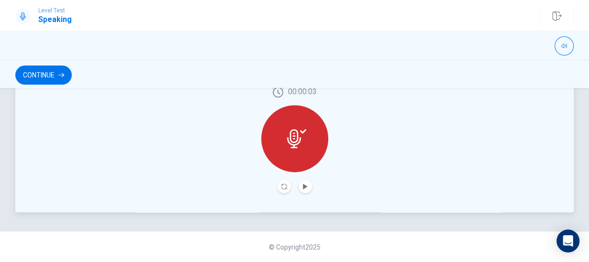
scroll to position [299, 0]
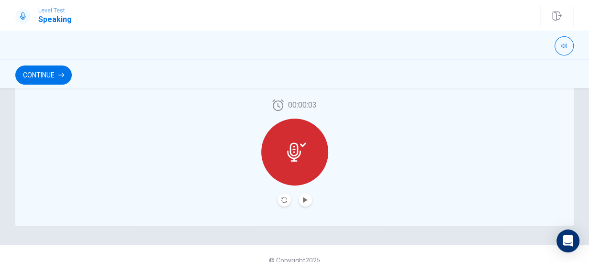
click at [308, 199] on button "Play Audio" at bounding box center [305, 199] width 13 height 13
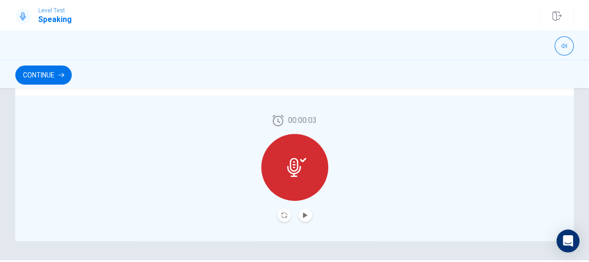
scroll to position [312, 0]
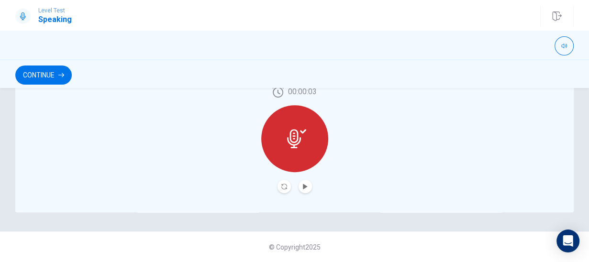
click at [284, 191] on button "Record Again" at bounding box center [284, 186] width 13 height 13
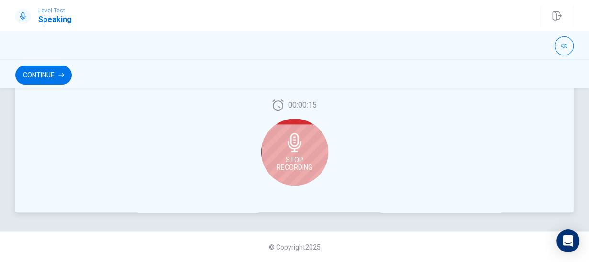
click at [283, 139] on div "Stop Recording" at bounding box center [294, 152] width 67 height 67
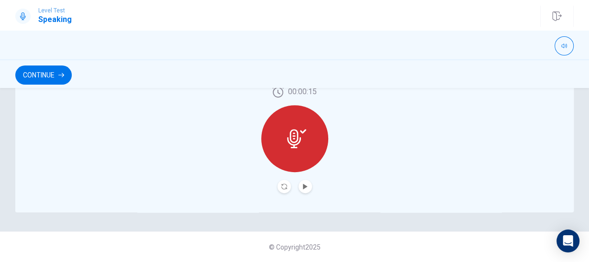
click at [286, 192] on button "Record Again" at bounding box center [284, 186] width 13 height 13
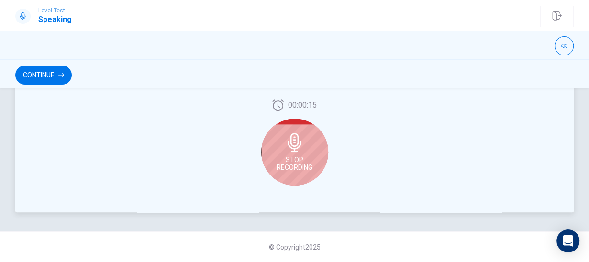
click at [303, 162] on span "Stop Recording" at bounding box center [295, 163] width 36 height 15
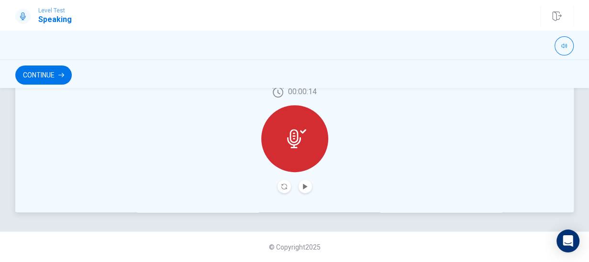
click at [288, 187] on button "Record Again" at bounding box center [284, 186] width 13 height 13
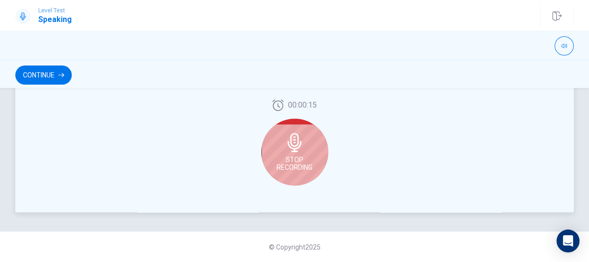
click at [292, 156] on span "Stop Recording" at bounding box center [295, 163] width 36 height 15
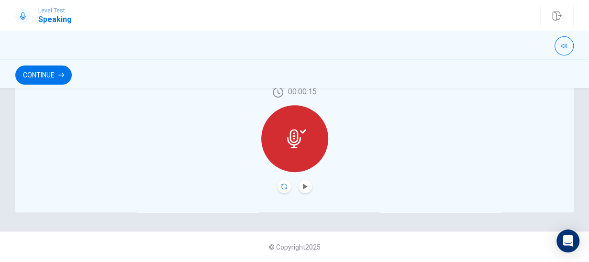
click at [286, 188] on icon "Record Again" at bounding box center [284, 187] width 6 height 6
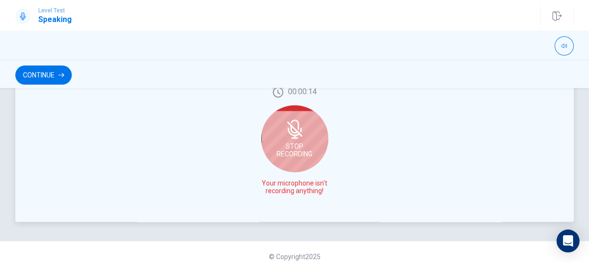
click at [288, 163] on div "Stop Recording" at bounding box center [294, 138] width 67 height 67
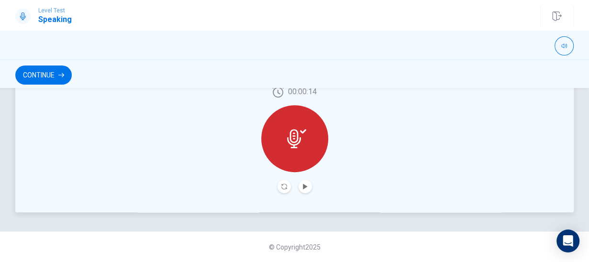
click at [295, 135] on icon at bounding box center [296, 138] width 19 height 19
click at [284, 185] on icon "Record Again" at bounding box center [284, 187] width 6 height 6
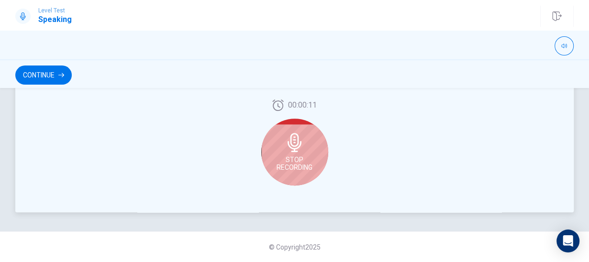
click at [303, 155] on div "Stop Recording" at bounding box center [294, 152] width 67 height 67
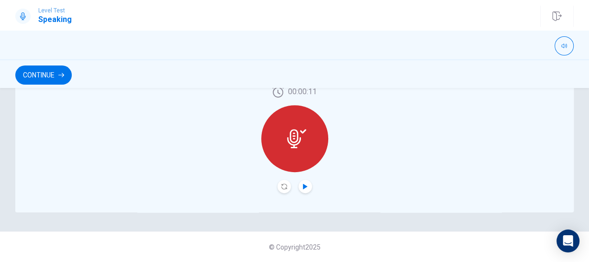
click at [304, 185] on icon "Play Audio" at bounding box center [305, 187] width 4 height 6
click at [307, 186] on icon "Play Audio" at bounding box center [306, 187] width 6 height 6
click at [300, 189] on button "Play Audio" at bounding box center [305, 186] width 13 height 13
click at [299, 188] on button "Pause Audio" at bounding box center [305, 186] width 13 height 13
click at [284, 188] on icon "Record Again" at bounding box center [284, 187] width 6 height 6
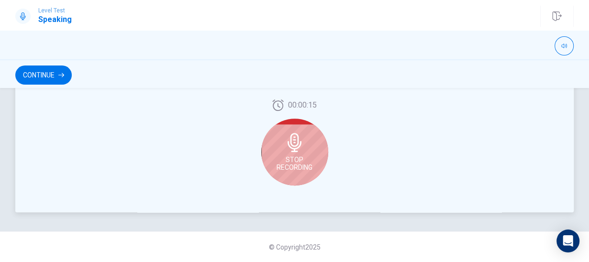
click at [298, 157] on span "Stop Recording" at bounding box center [295, 163] width 36 height 15
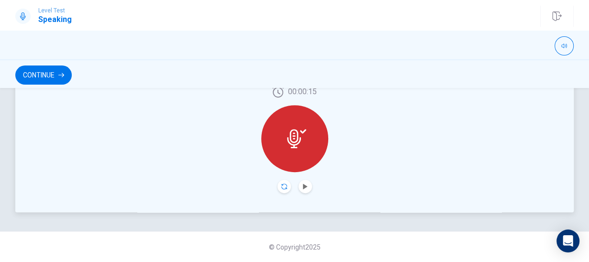
click at [283, 188] on icon "Record Again" at bounding box center [284, 187] width 6 height 6
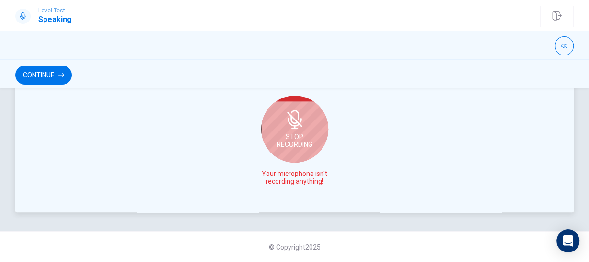
scroll to position [303, 0]
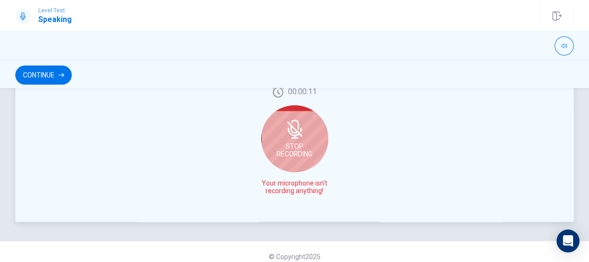
click at [288, 136] on icon at bounding box center [294, 129] width 19 height 19
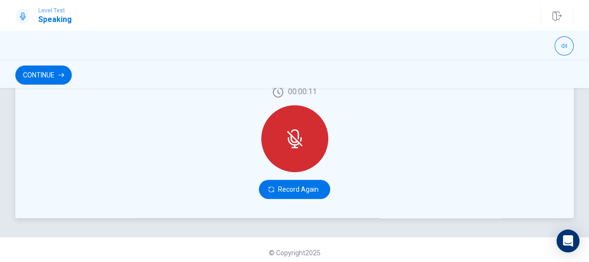
scroll to position [312, 0]
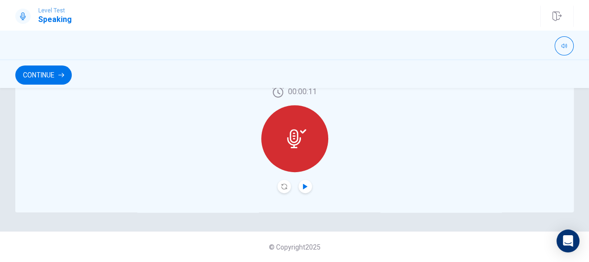
click at [305, 188] on icon "Play Audio" at bounding box center [305, 187] width 4 height 6
click at [305, 188] on icon "Play Audio" at bounding box center [306, 187] width 6 height 6
click at [303, 191] on button "Pause Audio" at bounding box center [305, 186] width 13 height 13
click at [304, 185] on icon "Play Audio" at bounding box center [305, 187] width 4 height 6
click at [293, 123] on div at bounding box center [294, 138] width 67 height 67
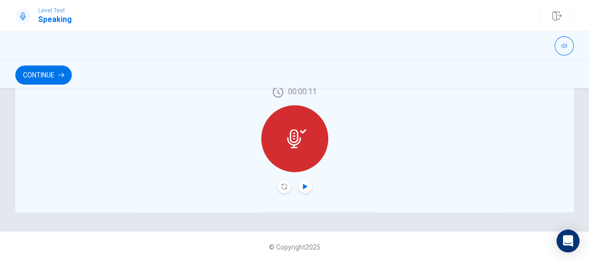
click at [307, 189] on icon "Play Audio" at bounding box center [306, 187] width 6 height 6
click at [305, 186] on icon "Play Audio" at bounding box center [305, 187] width 4 height 6
click at [284, 193] on button "Record Again" at bounding box center [284, 186] width 13 height 13
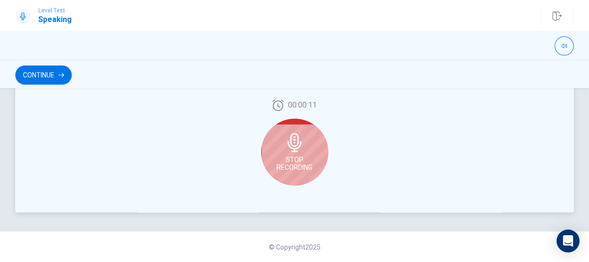
click at [314, 158] on div "Stop Recording" at bounding box center [294, 152] width 67 height 67
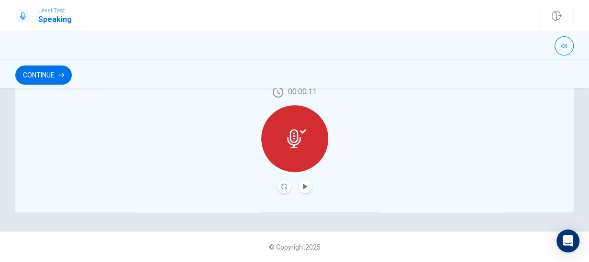
click at [284, 188] on icon "Record Again" at bounding box center [284, 187] width 6 height 6
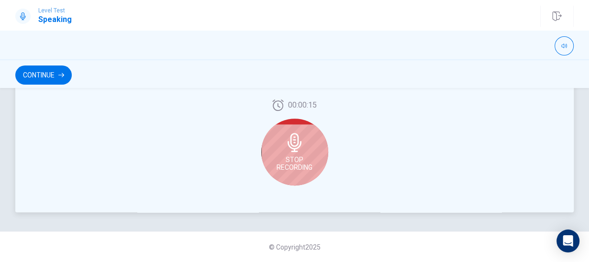
click at [304, 162] on span "Stop Recording" at bounding box center [295, 163] width 36 height 15
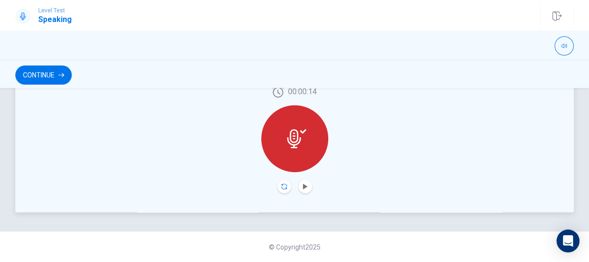
click at [282, 188] on icon "Record Again" at bounding box center [284, 187] width 6 height 6
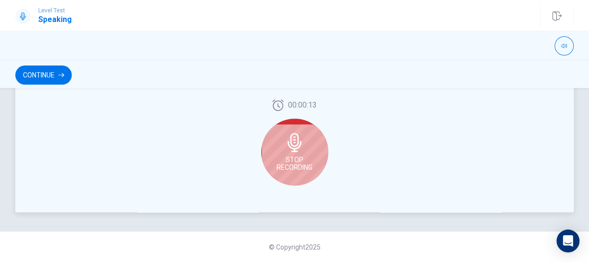
click at [305, 146] on div "Stop Recording" at bounding box center [294, 152] width 67 height 67
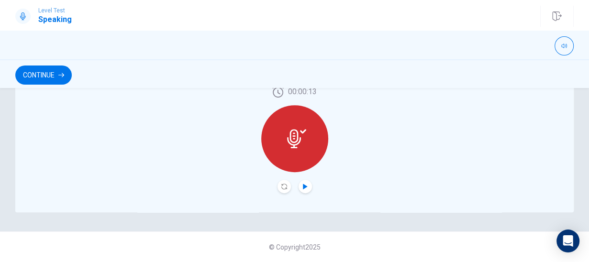
click at [304, 186] on icon "Play Audio" at bounding box center [305, 187] width 4 height 6
click at [282, 189] on icon "Record Again" at bounding box center [284, 187] width 6 height 6
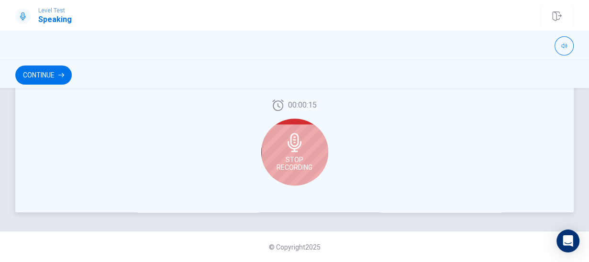
click at [296, 156] on span "Stop Recording" at bounding box center [295, 163] width 36 height 15
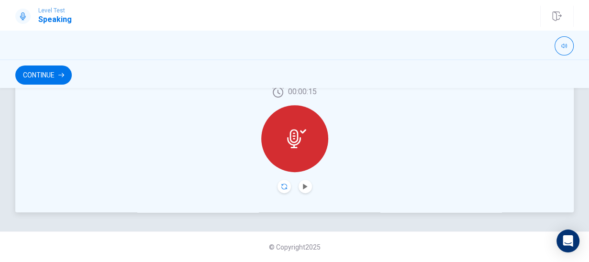
click at [283, 186] on icon "Record Again" at bounding box center [284, 187] width 6 height 6
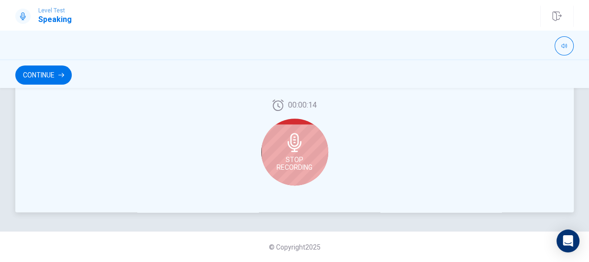
click at [306, 157] on span "Stop Recording" at bounding box center [295, 163] width 36 height 15
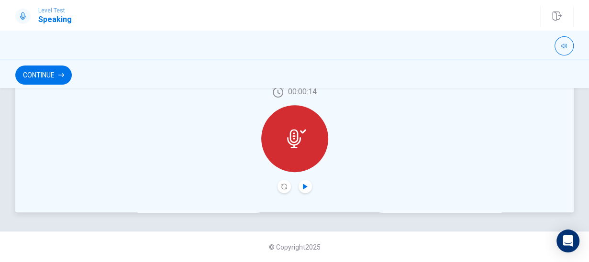
click at [304, 189] on icon "Play Audio" at bounding box center [306, 187] width 6 height 6
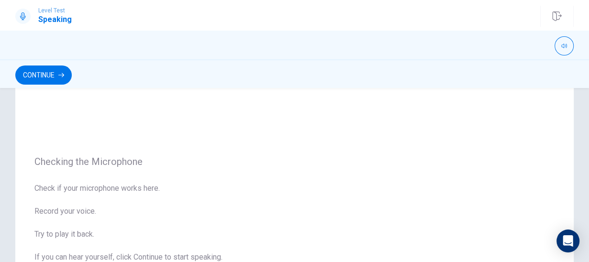
scroll to position [19, 0]
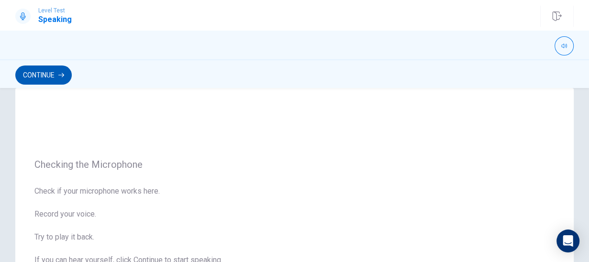
click at [57, 78] on button "Continue" at bounding box center [43, 75] width 56 height 19
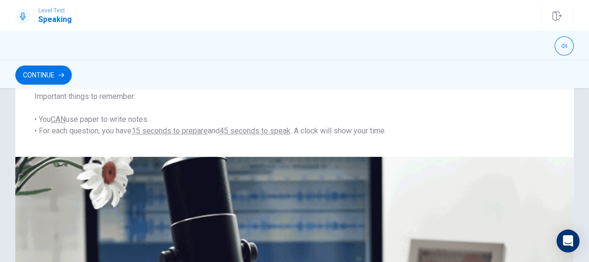
scroll to position [0, 0]
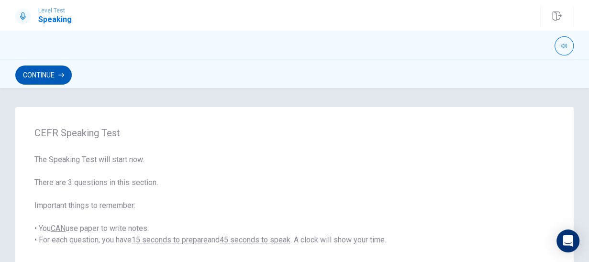
click at [46, 75] on button "Continue" at bounding box center [43, 75] width 56 height 19
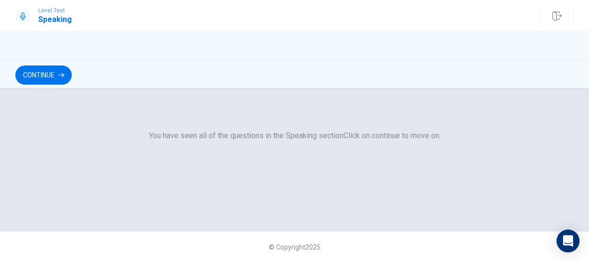
click at [25, 77] on button "Continue" at bounding box center [43, 75] width 56 height 19
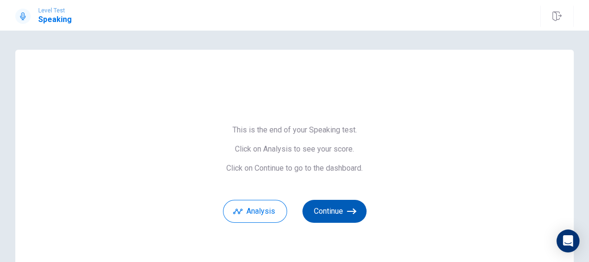
click at [336, 219] on button "Continue" at bounding box center [335, 211] width 64 height 23
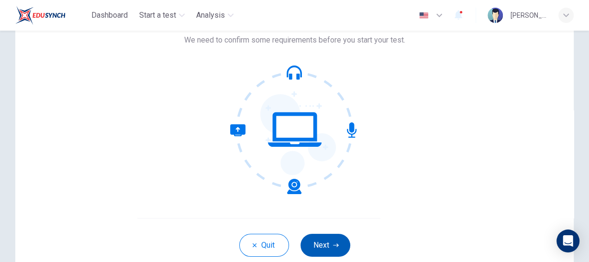
scroll to position [118, 0]
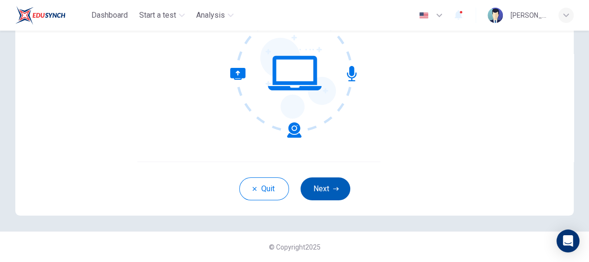
click at [319, 193] on button "Next" at bounding box center [326, 189] width 50 height 23
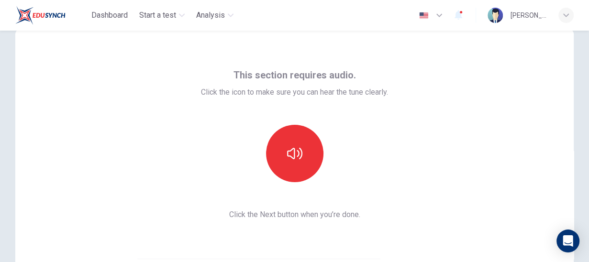
scroll to position [0, 0]
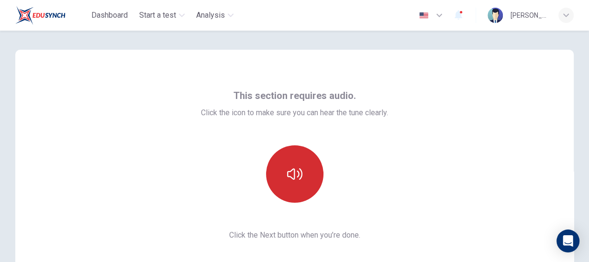
click at [305, 157] on button "button" at bounding box center [294, 174] width 57 height 57
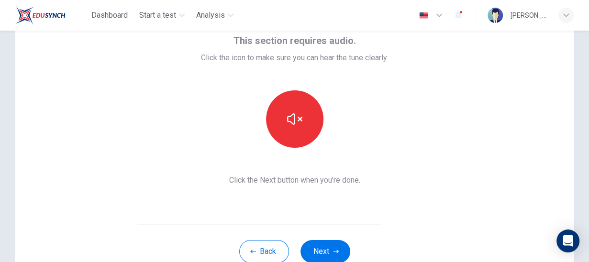
scroll to position [98, 0]
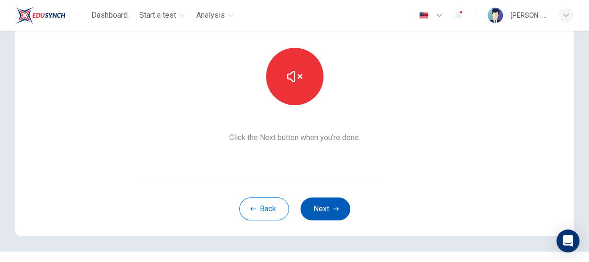
click at [320, 208] on button "Next" at bounding box center [326, 209] width 50 height 23
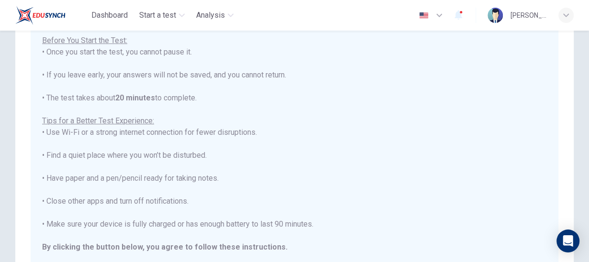
scroll to position [0, 0]
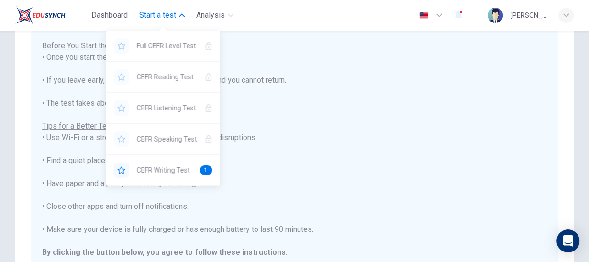
click at [179, 16] on button "Start a test" at bounding box center [161, 15] width 53 height 17
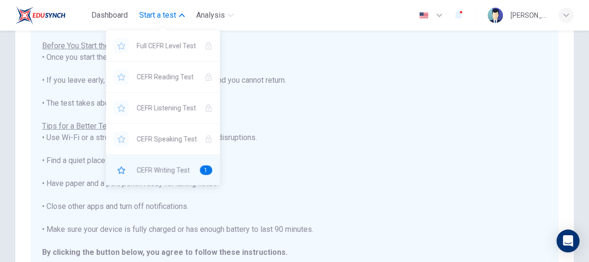
click at [172, 167] on span "CEFR Writing Test" at bounding box center [165, 170] width 56 height 11
click at [172, 166] on span "CEFR Writing Test" at bounding box center [165, 170] width 56 height 11
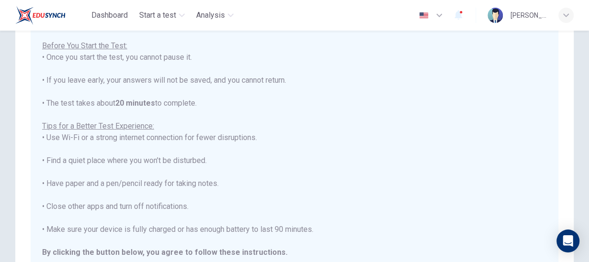
click at [326, 149] on div "You are about to start a CEFR Writing Test . Before You Start the Test: • Once …" at bounding box center [294, 149] width 505 height 264
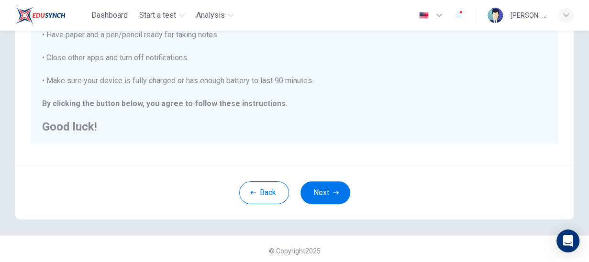
scroll to position [239, 0]
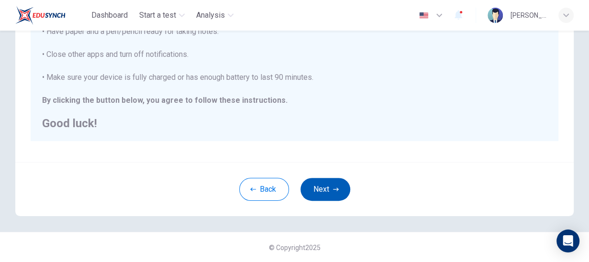
click at [336, 198] on button "Next" at bounding box center [326, 189] width 50 height 23
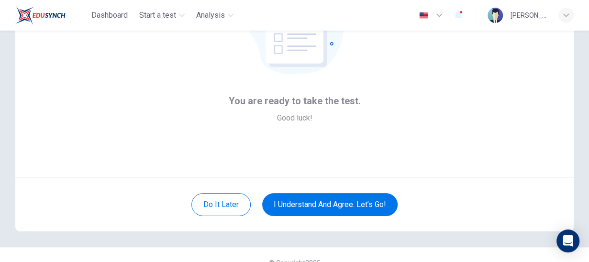
scroll to position [118, 0]
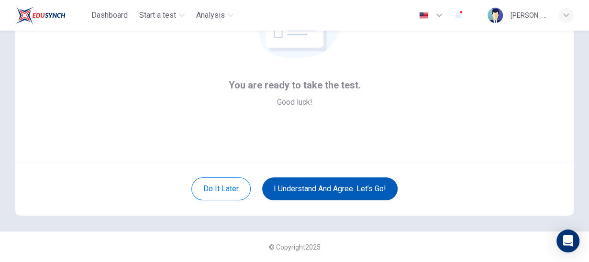
click at [317, 192] on button "I understand and agree. Let’s go!" at bounding box center [329, 189] width 135 height 23
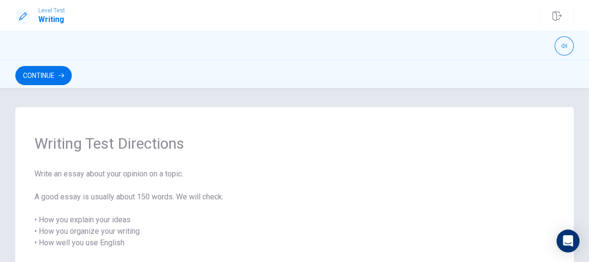
click at [72, 68] on button "Continue" at bounding box center [43, 75] width 56 height 19
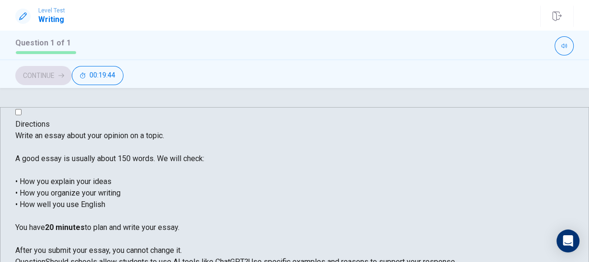
type textarea "i"
type textarea "x"
type textarea "in"
type textarea "x"
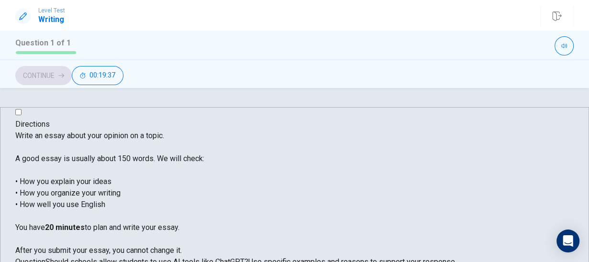
type textarea "i"
type textarea "x"
type textarea "I"
type textarea "x"
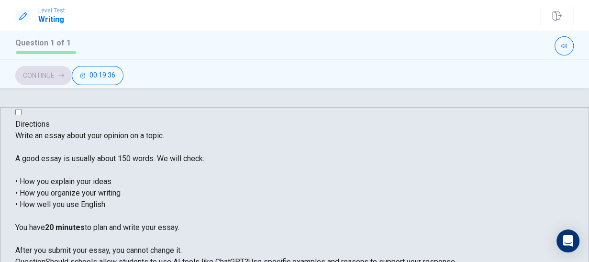
type textarea "In"
type textarea "x"
type textarea "In"
type textarea "x"
type textarea "In t"
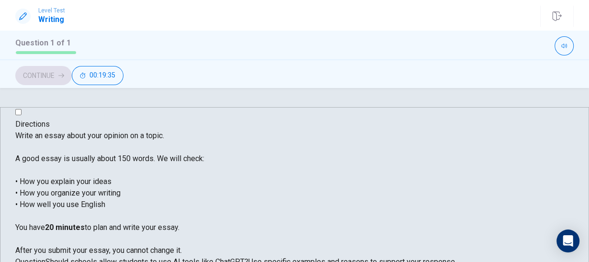
type textarea "x"
type textarea "In tl"
type textarea "x"
type textarea "In t"
type textarea "x"
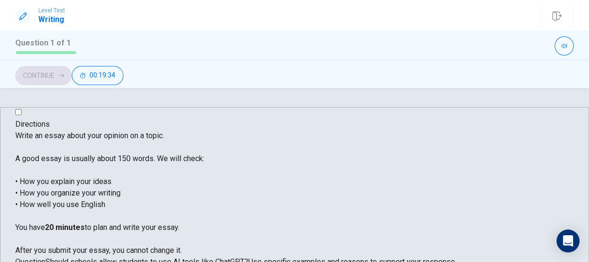
type textarea "In to"
type textarea "x"
type textarea "In [PERSON_NAME]"
type textarea "x"
type textarea "In toda"
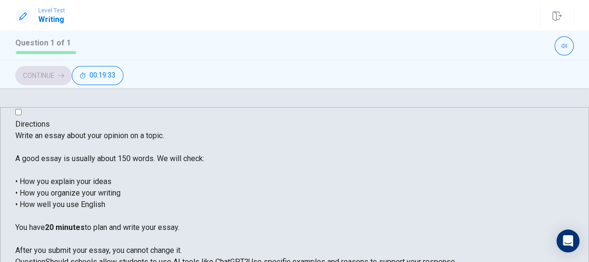
type textarea "x"
type textarea "In [DATE]"
type textarea "x"
type textarea "In [DATE]"
type textarea "x"
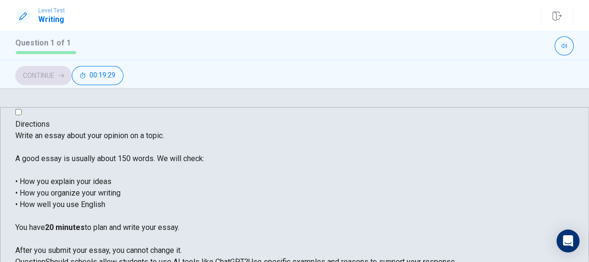
type textarea "In [DATE] t"
type textarea "x"
type textarea "In [DATE] te"
type textarea "x"
type textarea "In [DATE] tec"
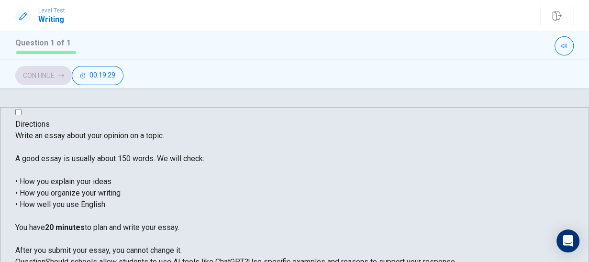
type textarea "x"
type textarea "In [DATE] tech"
type textarea "x"
type textarea "In [DATE] techo"
type textarea "x"
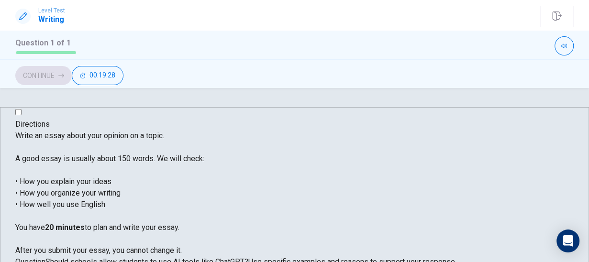
type textarea "In [DATE] techon"
type textarea "x"
type textarea "In [DATE] techo"
type textarea "x"
type textarea "In [DATE] tech"
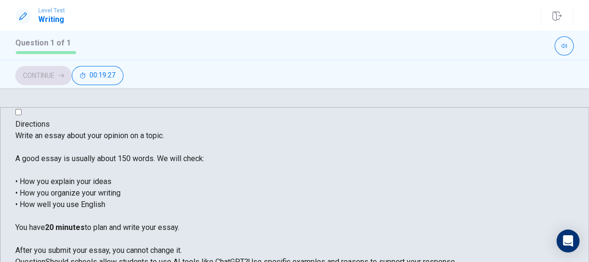
type textarea "x"
type textarea "In [DATE] tec"
type textarea "x"
type textarea "In [DATE] te"
type textarea "x"
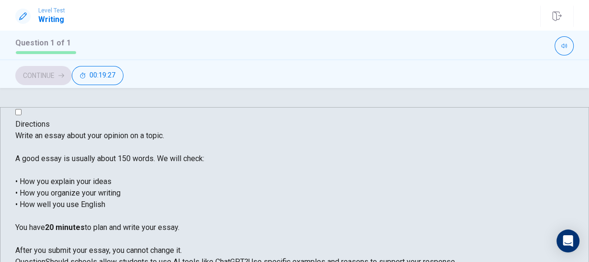
type textarea "In [DATE] t"
type textarea "x"
type textarea "In [DATE]"
type textarea "x"
type textarea "In [DATE]"
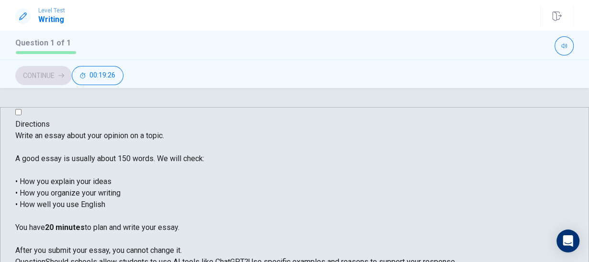
type textarea "x"
type textarea "In [DATE]/"
type textarea "x"
type textarea "In [DATE]"
type textarea "x"
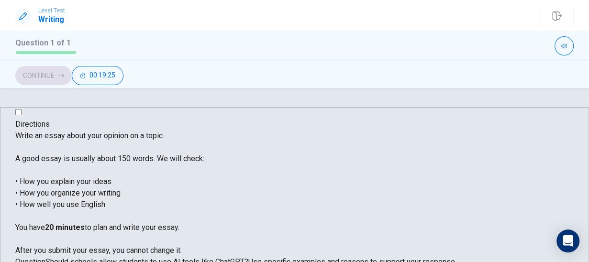
type textarea "In [DATE]'d"
type textarea "x"
type textarea "In [DATE]'d"
type textarea "x"
type textarea "In [DATE]'d"
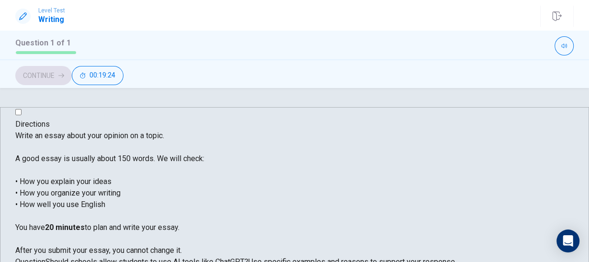
type textarea "x"
type textarea "In [DATE]"
type textarea "x"
type textarea "In [DATE]"
type textarea "x"
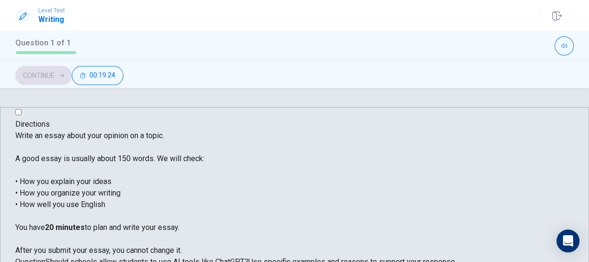
type textarea "In [DATE] w"
type textarea "x"
type textarea "In [DATE] wor"
type textarea "x"
type textarea "In [DATE] worl"
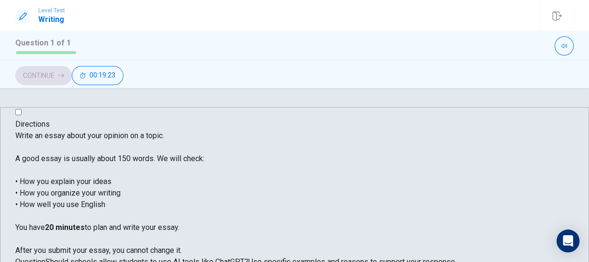
type textarea "x"
type textarea "In [DATE] world"
type textarea "x"
type textarea "In [DATE] world,"
type textarea "x"
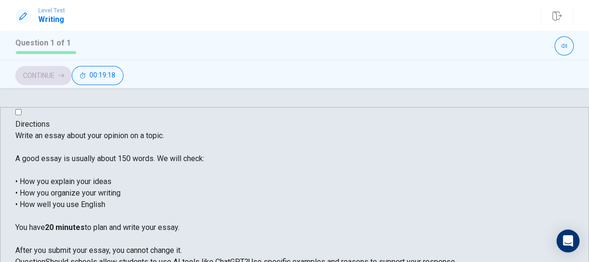
type textarea "In [DATE] world,"
type textarea "x"
type textarea "In [DATE] world, A"
type textarea "x"
type textarea "In [DATE] world, Ai"
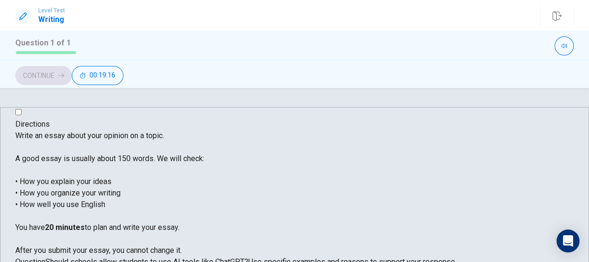
type textarea "x"
type textarea "In [DATE] world, A"
type textarea "x"
type textarea "In [DATE] world, AI"
type textarea "x"
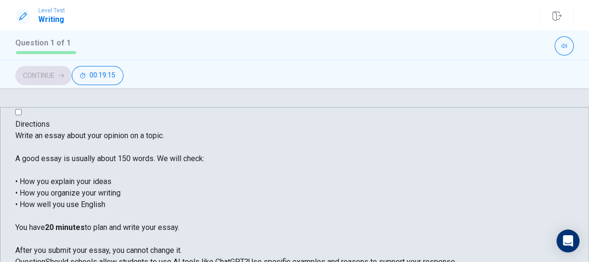
type textarea "In [DATE] world, AI"
type textarea "x"
type textarea "In [DATE] world, AI o"
type textarea "x"
type textarea "In [DATE] world, AI or"
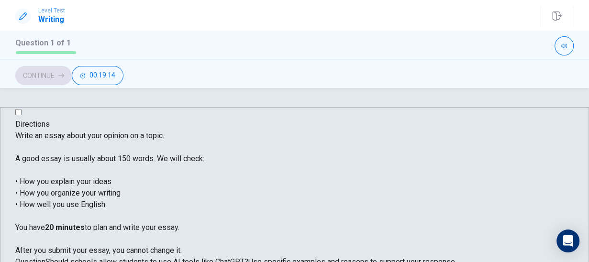
type textarea "x"
type textarea "In [DATE] world, AI or"
type textarea "x"
type textarea "In [DATE] world, AI or k"
type textarea "x"
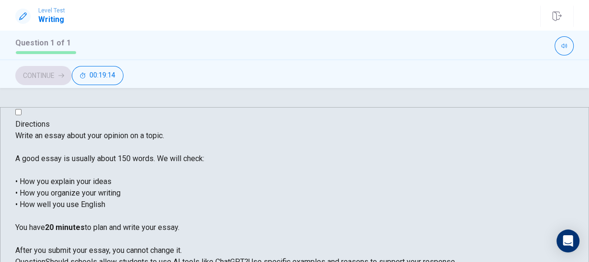
type textarea "In [DATE] world, AI or kn"
type textarea "x"
type textarea "In [DATE] world, AI or know"
type textarea "x"
type textarea "In [DATE] world, AI or known"
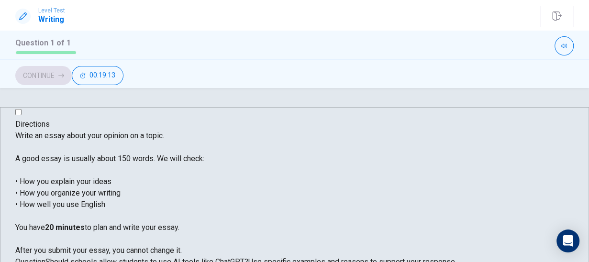
type textarea "x"
type textarea "In [DATE] world, AI or known"
type textarea "x"
type textarea "In [DATE] world, AI or known a"
type textarea "x"
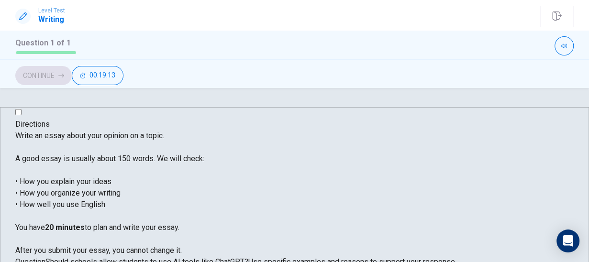
type textarea "In [DATE] world, AI or known as"
type textarea "x"
type textarea "In [DATE] world, AI or known as"
type textarea "x"
type textarea "In [DATE] world, AI or known as A"
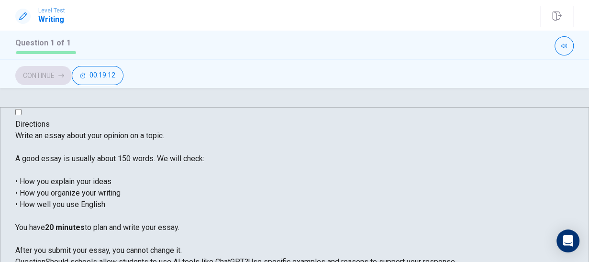
type textarea "x"
type textarea "In [DATE] world, AI or known as Ar"
type textarea "x"
type textarea "In [DATE] world, AI or known as Art"
type textarea "x"
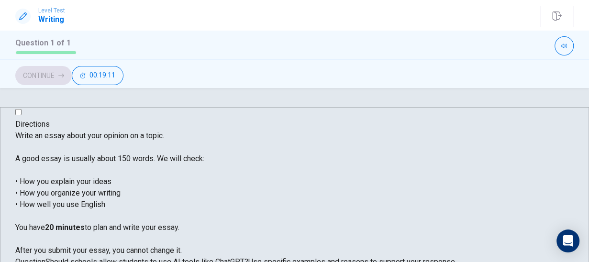
type textarea "In [DATE] world, AI or known as Arti"
type textarea "x"
type textarea "In [DATE] world, AI or known as Artif"
type textarea "x"
type textarea "In [DATE] world, AI or known as [PERSON_NAME]"
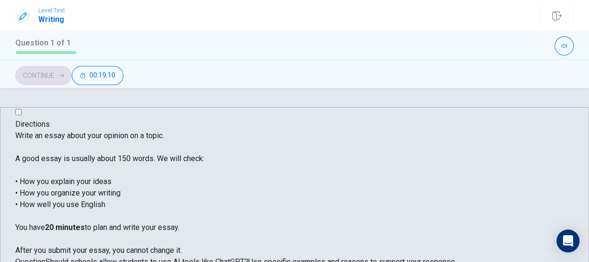
type textarea "x"
type textarea "In [DATE] world, AI or known as Artific"
type textarea "x"
type textarea "In [DATE] world, AI or known as Artifici"
type textarea "x"
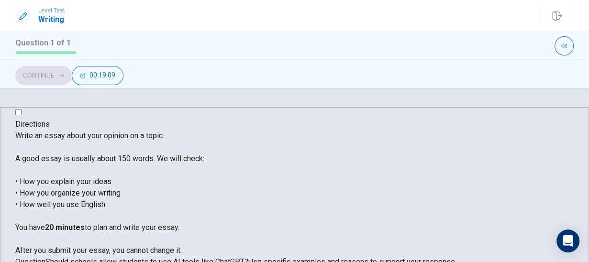
type textarea "In [DATE] world, AI or known as Artificia"
type textarea "x"
type textarea "In [DATE] world, AI or known as Artificial"
type textarea "x"
type textarea "In [DATE] world, AI or known as Artificial"
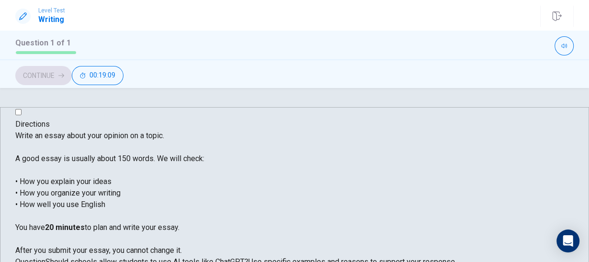
type textarea "x"
type textarea "In [DATE] world, AI or known as Artificial I"
type textarea "x"
type textarea "In [DATE] world, AI or known as Artificial In"
type textarea "x"
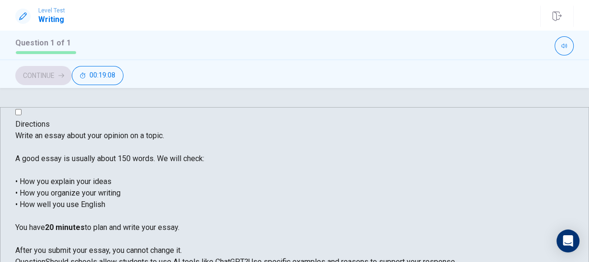
type textarea "In [DATE] world, AI or known as Artificial Int"
type textarea "x"
type textarea "In [DATE] world, AI or known as Artificial Intt"
type textarea "x"
type textarea "In [DATE] world, AI or known as Artificial Int"
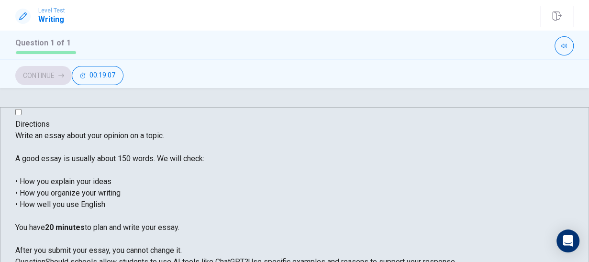
type textarea "x"
type textarea "In [DATE] world, AI or known as Artificial Inte"
type textarea "x"
type textarea "In [DATE] world, AI or known as Artificial Intel"
type textarea "x"
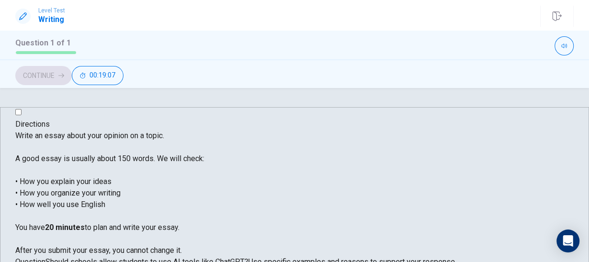
type textarea "In [DATE] world, AI or known as Artificial Intell"
type textarea "x"
type textarea "In [DATE] world, AI or known as Artificial Intelli"
type textarea "x"
type textarea "In [DATE] world, AI or known as Artificial Intellig"
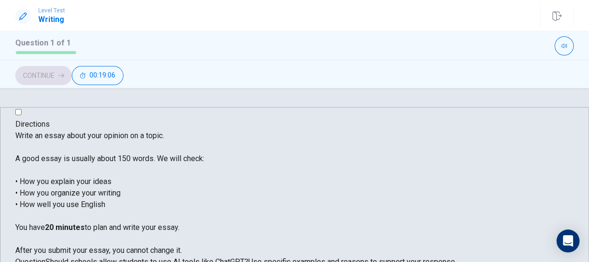
type textarea "x"
type textarea "In [DATE] world, AI or known as Artificial Intellige"
type textarea "x"
type textarea "In [DATE] world, AI or known as Artificial Intelligen"
type textarea "x"
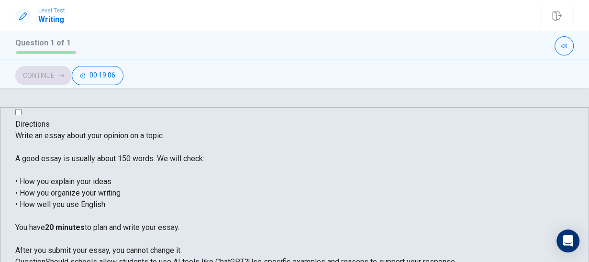
type textarea "In [DATE] world, AI or known as Artificial Intelligenc"
type textarea "x"
type textarea "In [DATE] world, AI or known as Artificial Intelligence"
type textarea "x"
type textarea "In [DATE] world, AI or known as Artificial Intelligence"
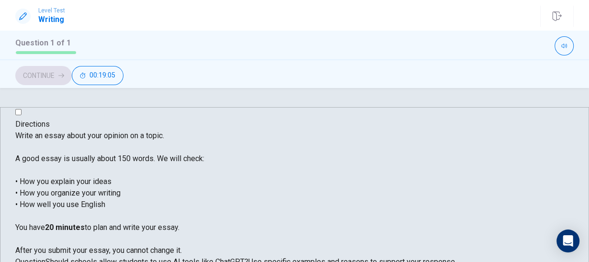
type textarea "x"
type textarea "In [DATE] world, AI or known as Artificial Intelligence p"
type textarea "x"
type textarea "In [DATE] world, AI or known as Artificial Intelligence pl"
type textarea "x"
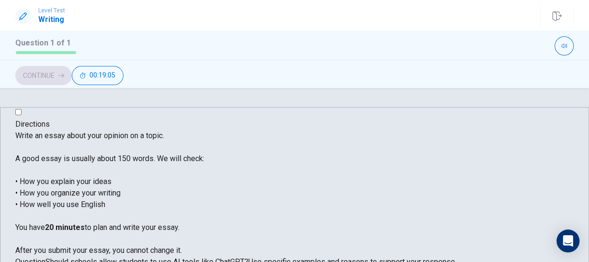
type textarea "In [DATE] world, AI or known as Artificial Intelligence pla"
type textarea "x"
type textarea "In [DATE] world, AI or known as Artificial Intelligence play"
type textarea "x"
type textarea "In [DATE] world, AI or known as Artificial Intelligence plays"
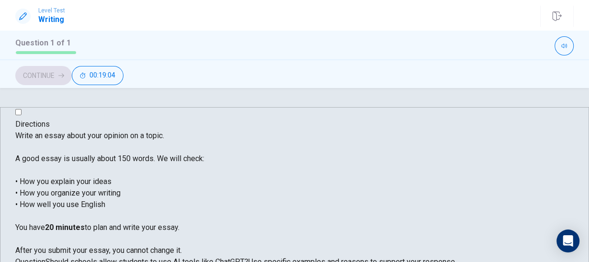
type textarea "x"
type textarea "In [DATE] world, AI or known as Artificial Intelligence plays"
type textarea "x"
type textarea "In [DATE] world, AI or known as Artificial Intelligence plays a"
type textarea "x"
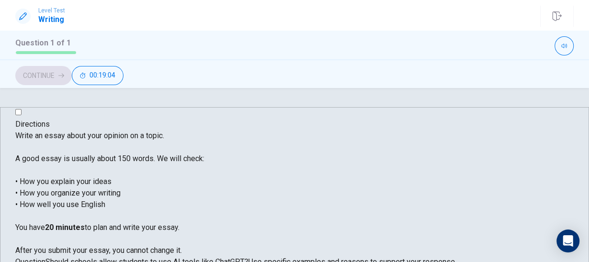
type textarea "In [DATE] world, AI or known as Artificial Intelligence plays a"
type textarea "x"
type textarea "In [DATE] world, AI or known as Artificial Intelligence plays a s"
type textarea "x"
type textarea "In [DATE] world, AI or known as Artificial Intelligence plays a si"
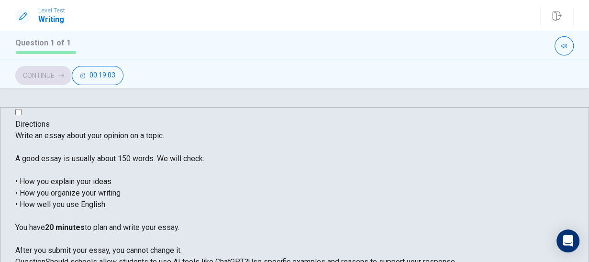
type textarea "x"
type textarea "In [DATE] world, AI or known as Artificial Intelligence plays a sig"
type textarea "x"
type textarea "In [DATE] world, AI or known as Artificial Intelligence plays a sign"
type textarea "x"
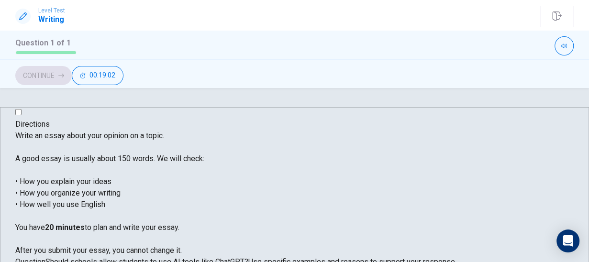
type textarea "In [DATE] world, AI or known as Artificial Intelligence plays a signi"
type textarea "x"
type textarea "In [DATE] world, AI or known as Artificial Intelligence plays a signif"
type textarea "x"
type textarea "In [DATE] world, AI or known as Artificial Intelligence plays a signifi"
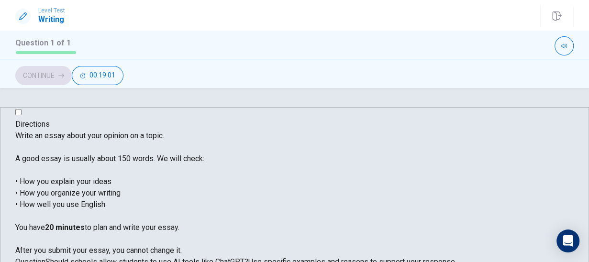
type textarea "x"
type textarea "In [DATE] world, AI or known as Artificial Intelligence plays a signific"
type textarea "x"
type textarea "In [DATE] world, AI or known as Artificial Intelligence plays a significa"
type textarea "x"
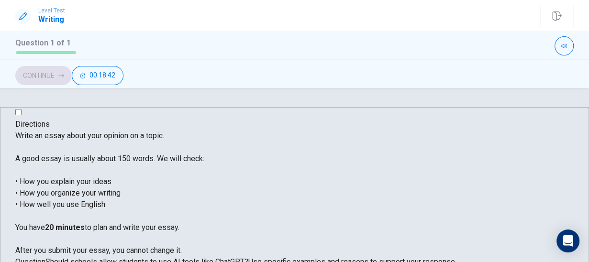
drag, startPoint x: 426, startPoint y: 166, endPoint x: 384, endPoint y: 149, distance: 44.7
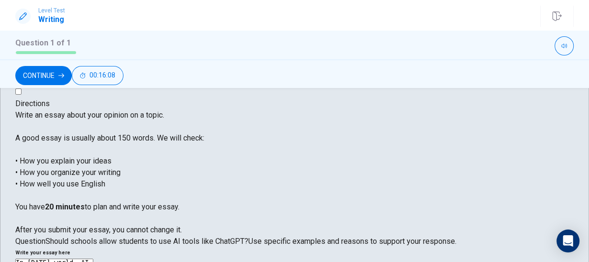
scroll to position [31, 0]
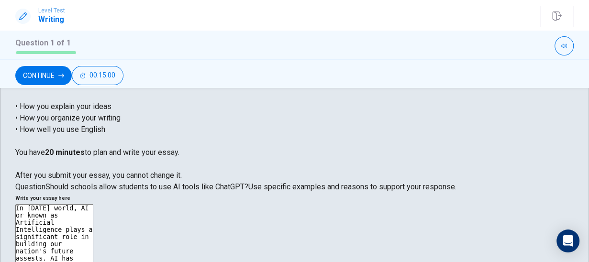
scroll to position [57, 0]
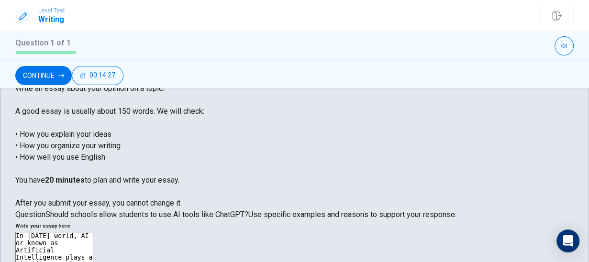
scroll to position [61, 0]
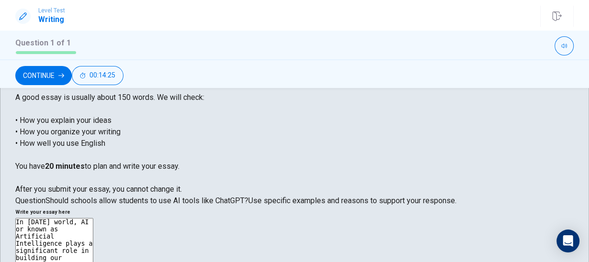
drag, startPoint x: 399, startPoint y: 189, endPoint x: 385, endPoint y: 194, distance: 14.7
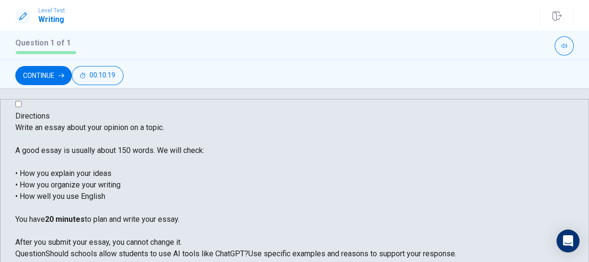
scroll to position [0, 0]
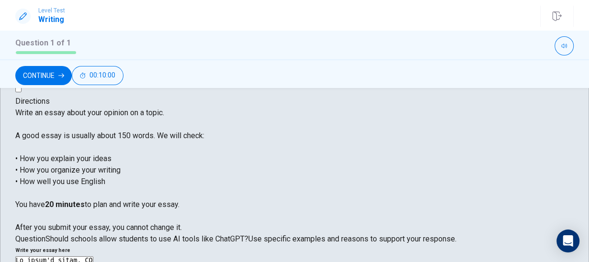
scroll to position [31, 0]
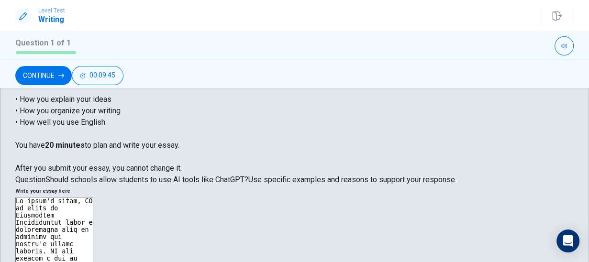
scroll to position [92, 0]
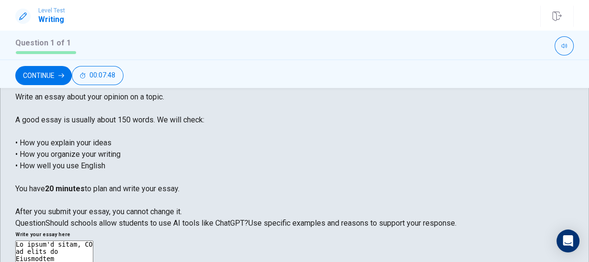
scroll to position [61, 0]
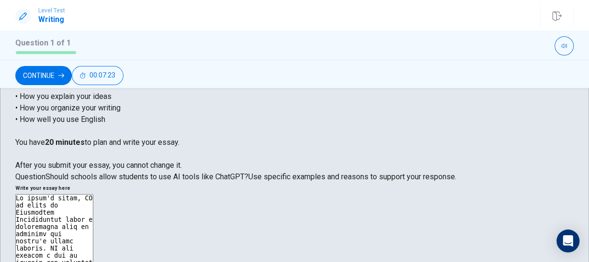
scroll to position [92, 0]
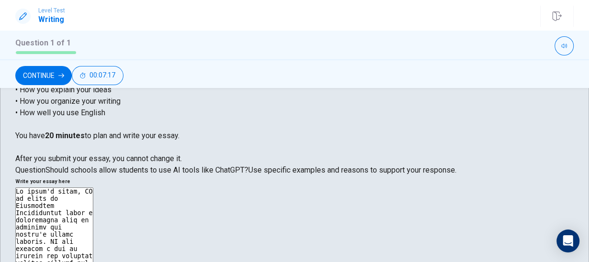
drag, startPoint x: 332, startPoint y: 170, endPoint x: 318, endPoint y: 167, distance: 14.2
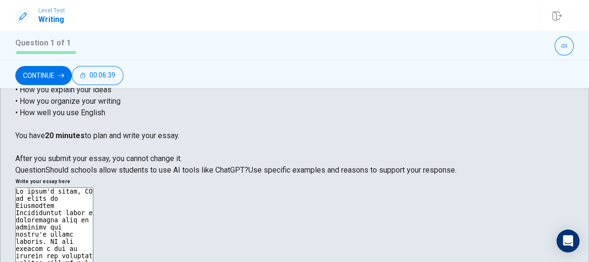
drag, startPoint x: 347, startPoint y: 172, endPoint x: 316, endPoint y: 168, distance: 30.8
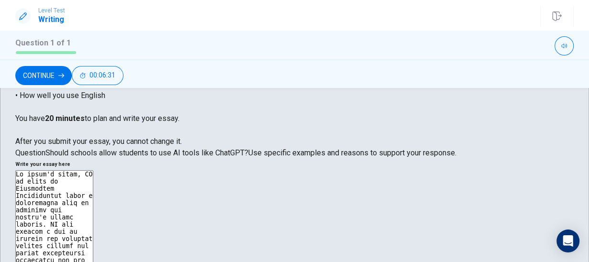
scroll to position [123, 0]
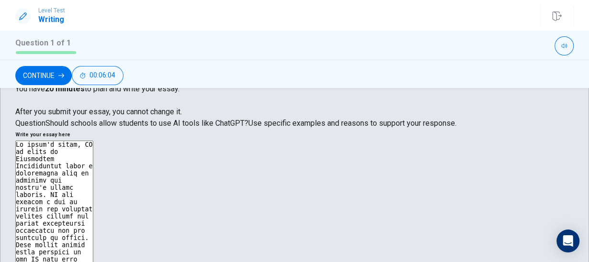
scroll to position [153, 0]
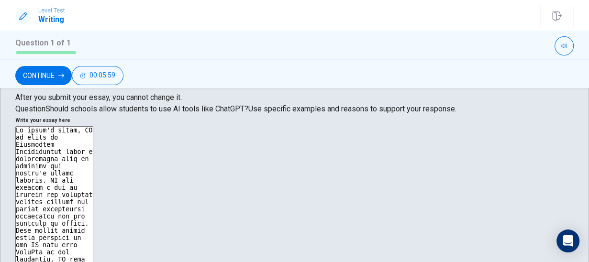
click at [93, 154] on textarea at bounding box center [54, 258] width 78 height 265
click at [93, 155] on textarea at bounding box center [54, 258] width 78 height 265
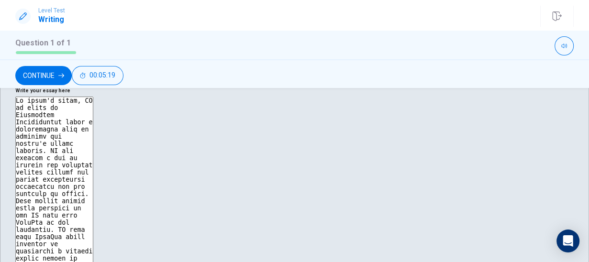
scroll to position [184, 0]
click at [93, 180] on textarea at bounding box center [54, 228] width 78 height 265
click at [93, 179] on textarea at bounding box center [54, 228] width 78 height 265
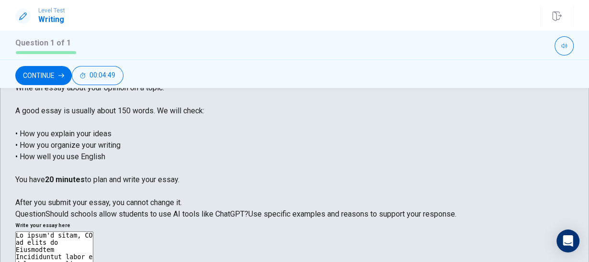
scroll to position [61, 0]
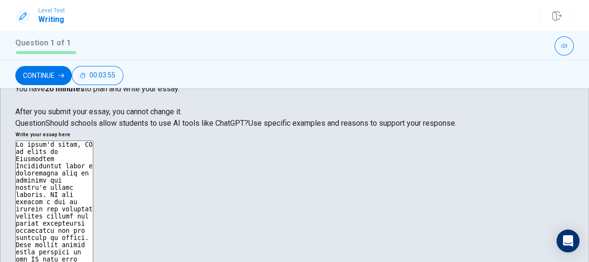
scroll to position [153, 0]
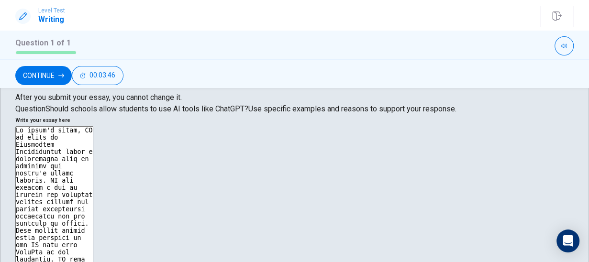
click at [93, 143] on textarea at bounding box center [54, 258] width 78 height 265
click at [93, 141] on textarea at bounding box center [54, 258] width 78 height 265
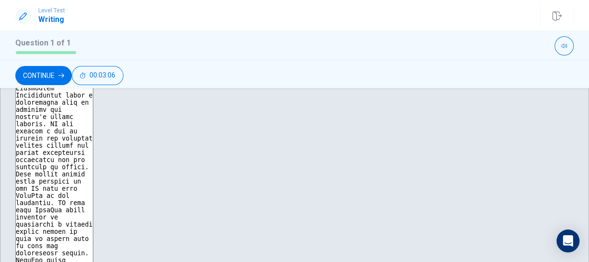
scroll to position [214, 0]
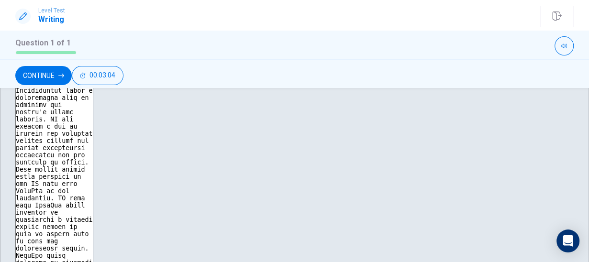
click at [93, 162] on textarea at bounding box center [54, 197] width 78 height 265
click at [93, 159] on textarea at bounding box center [54, 197] width 78 height 265
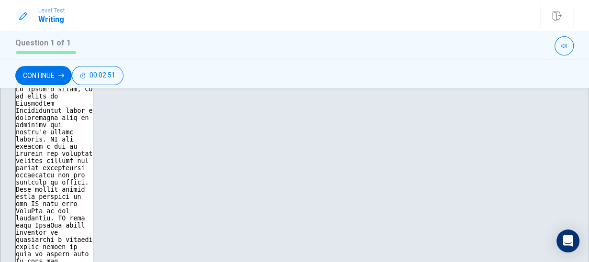
scroll to position [227, 0]
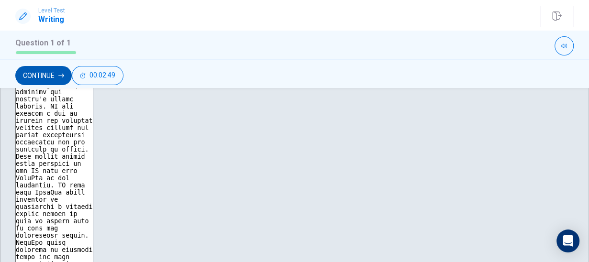
click at [72, 79] on button "Continue" at bounding box center [43, 75] width 56 height 19
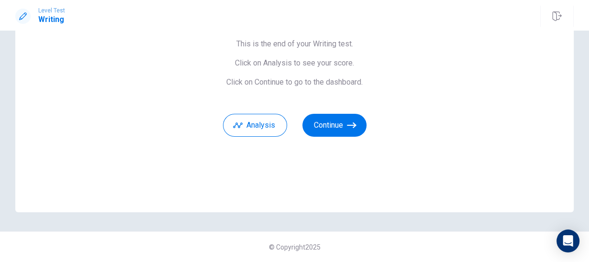
scroll to position [86, 0]
click at [265, 128] on button "Analysis" at bounding box center [255, 125] width 64 height 23
